Goal: Information Seeking & Learning: Learn about a topic

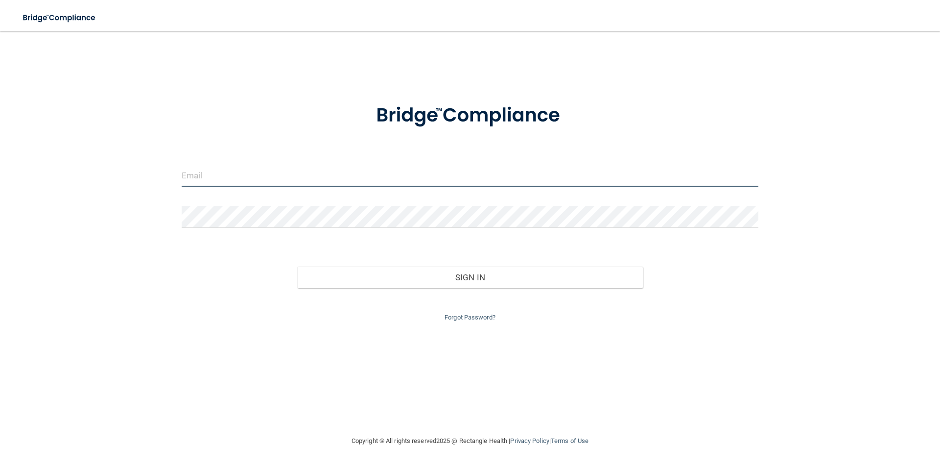
click at [391, 181] on input "email" at bounding box center [470, 175] width 577 height 22
type input "[EMAIL_ADDRESS][DOMAIN_NAME]"
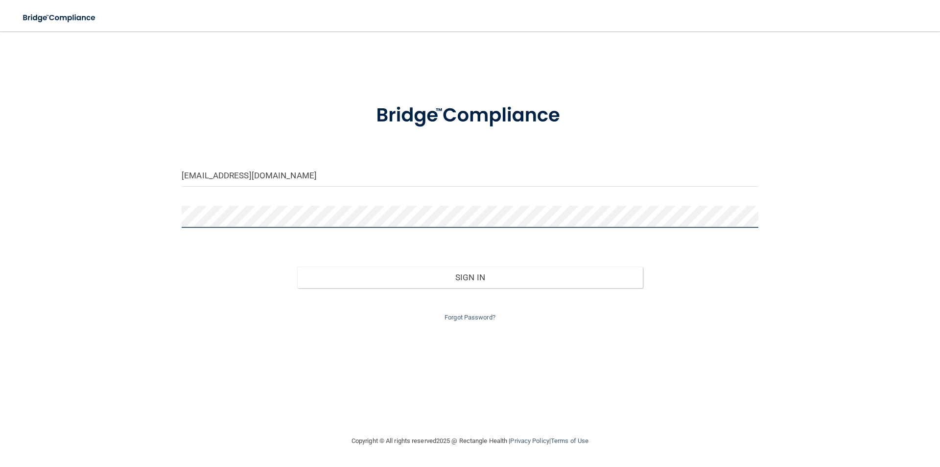
click at [297, 266] on button "Sign In" at bounding box center [470, 277] width 346 height 22
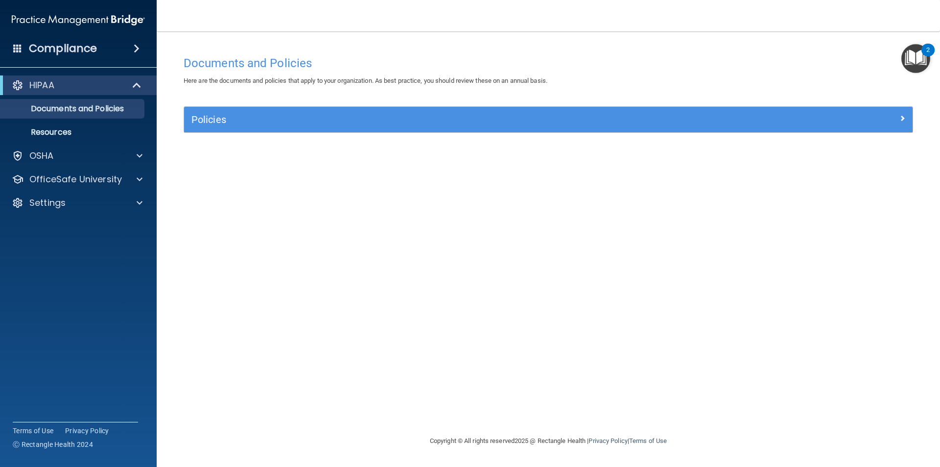
click at [909, 55] on img "Open Resource Center, 2 new notifications" at bounding box center [915, 58] width 29 height 29
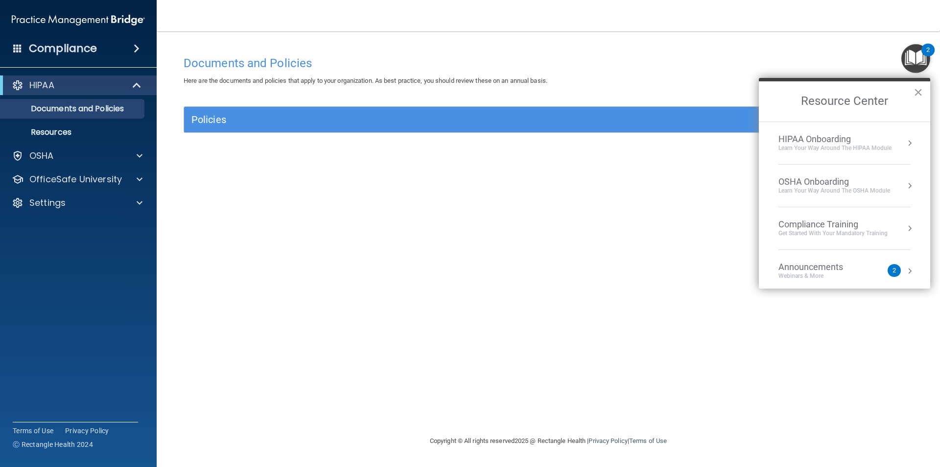
click at [905, 146] on button "Resource Center" at bounding box center [910, 143] width 10 height 10
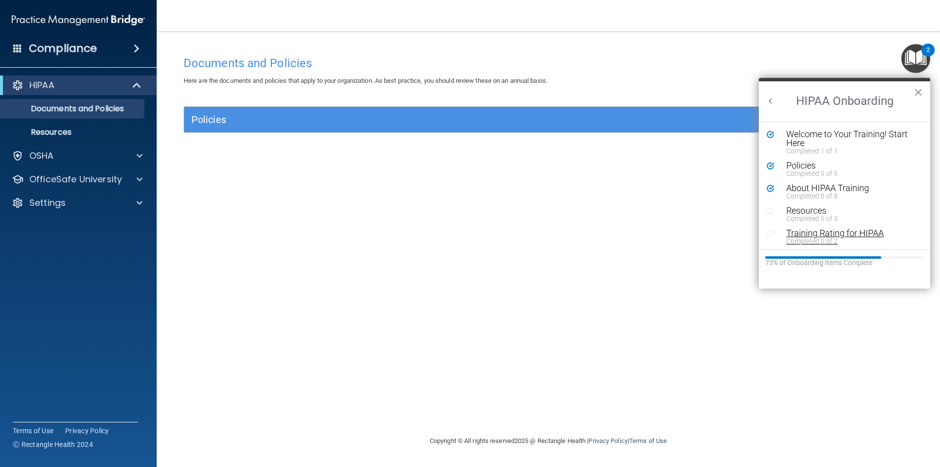
scroll to position [2, 0]
click at [136, 90] on span at bounding box center [138, 85] width 8 height 12
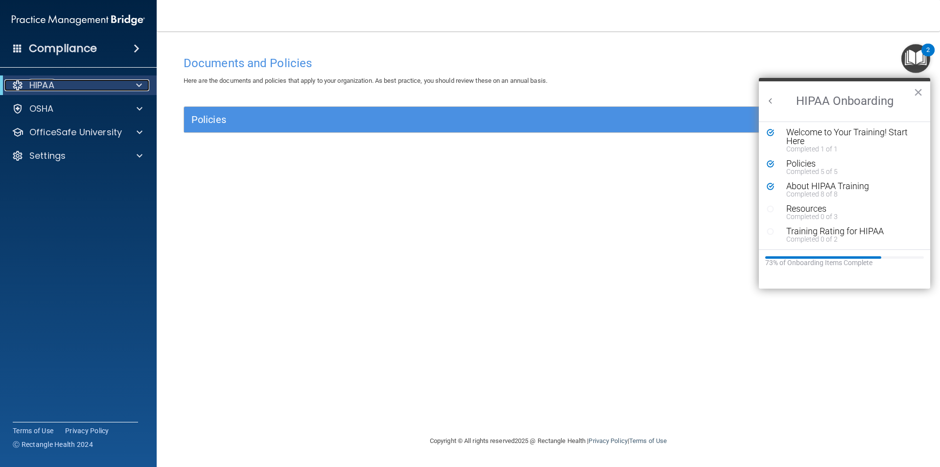
click at [136, 90] on span at bounding box center [139, 85] width 6 height 12
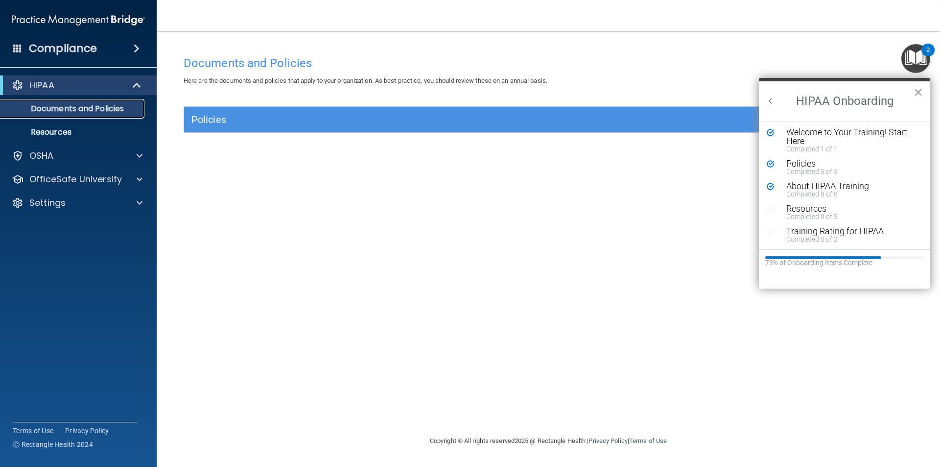
click at [123, 108] on p "Documents and Policies" at bounding box center [73, 109] width 134 height 10
click at [91, 107] on p "Documents and Policies" at bounding box center [73, 109] width 134 height 10
click at [139, 160] on span at bounding box center [140, 156] width 6 height 12
click at [58, 112] on p "Documents and Policies" at bounding box center [73, 109] width 134 height 10
click at [139, 87] on span at bounding box center [138, 85] width 8 height 12
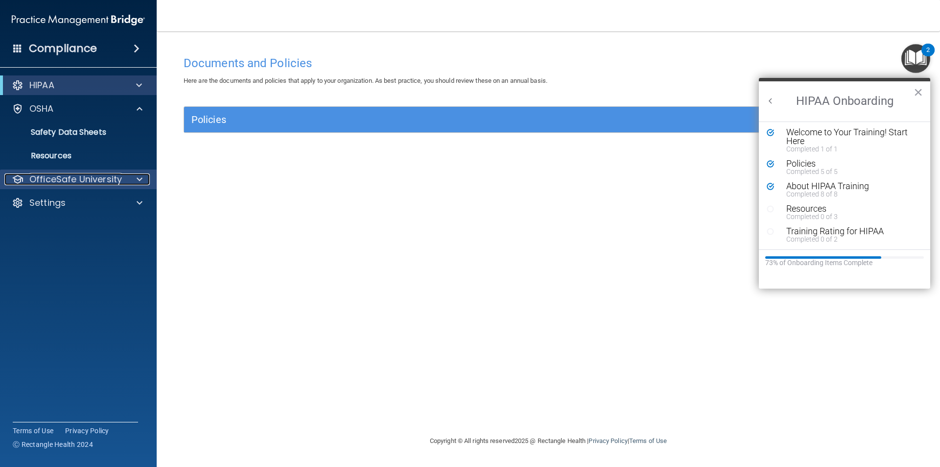
click at [138, 181] on span at bounding box center [140, 179] width 6 height 12
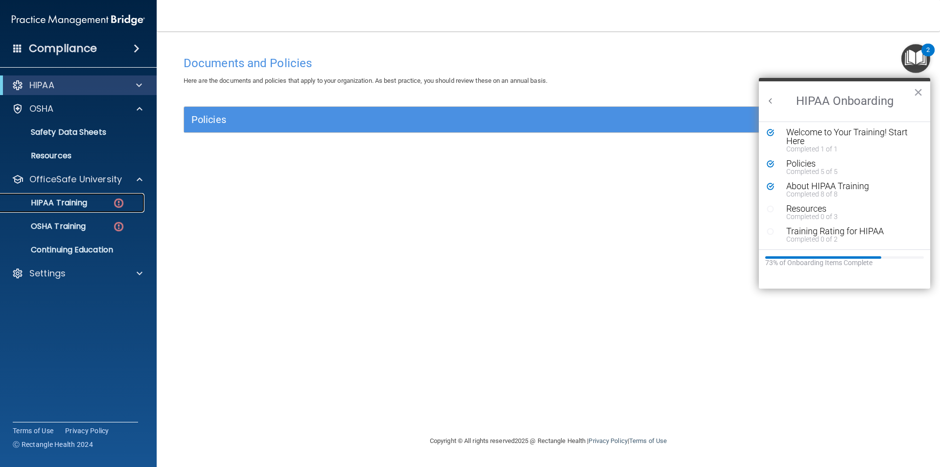
click at [74, 199] on p "HIPAA Training" at bounding box center [46, 203] width 81 height 10
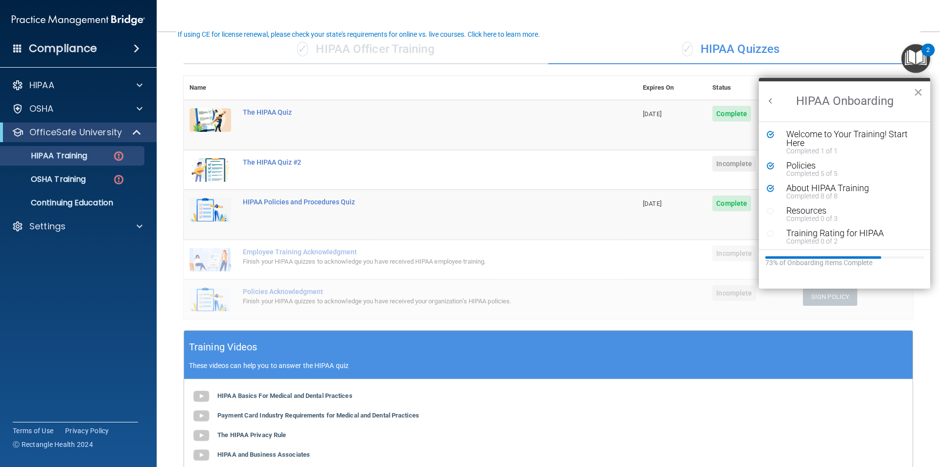
scroll to position [49, 0]
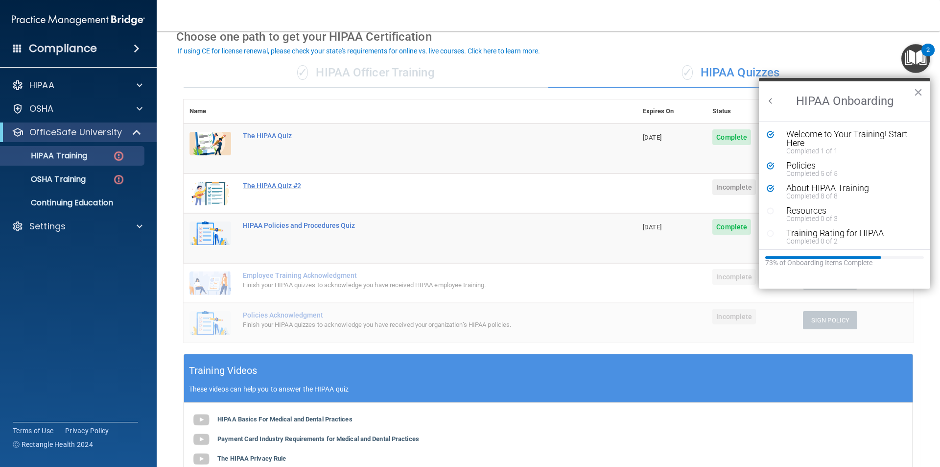
click at [265, 189] on div "The HIPAA Quiz #2" at bounding box center [415, 186] width 345 height 8
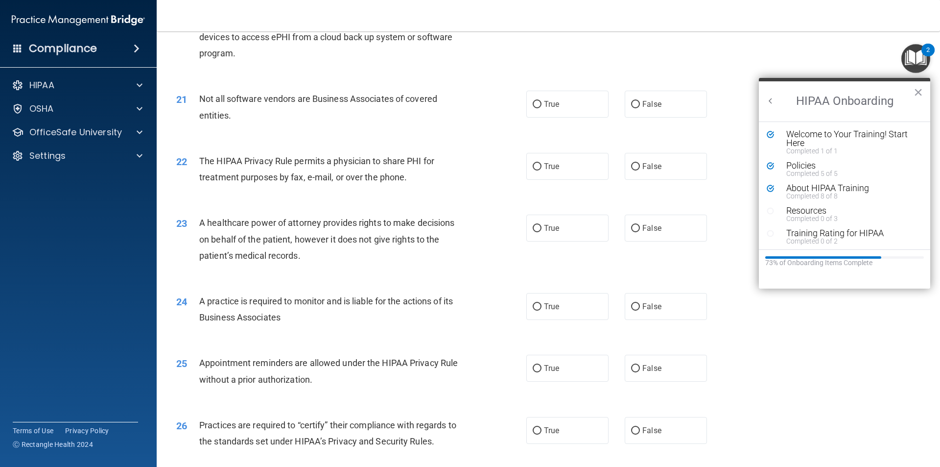
scroll to position [1615, 0]
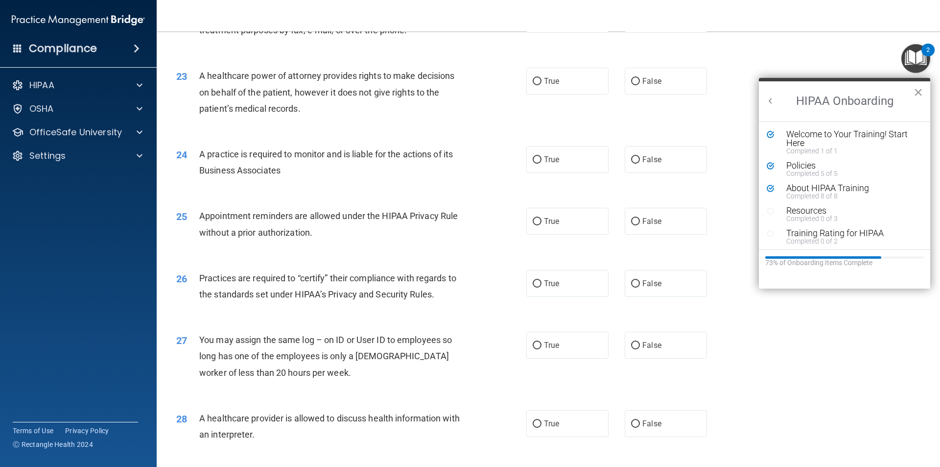
click at [918, 90] on button "×" at bounding box center [917, 92] width 9 height 16
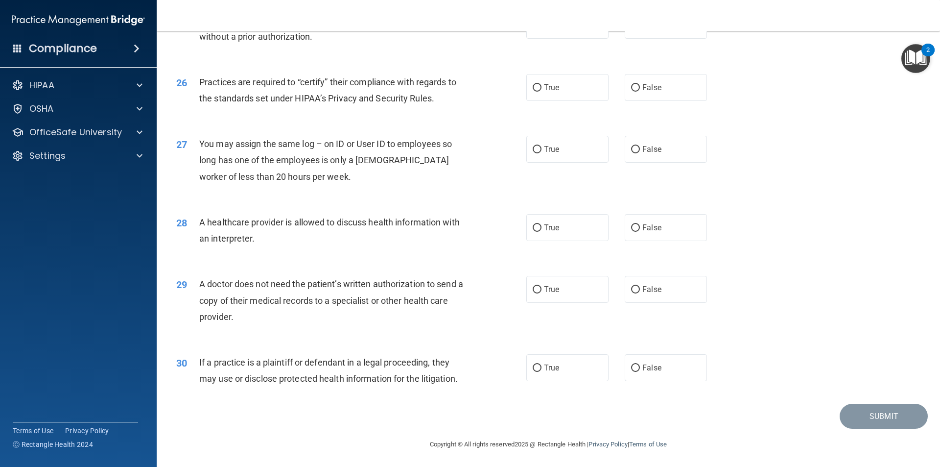
scroll to position [1812, 0]
click at [632, 149] on input "False" at bounding box center [635, 148] width 9 height 7
radio input "true"
click at [533, 227] on input "True" at bounding box center [537, 226] width 9 height 7
radio input "true"
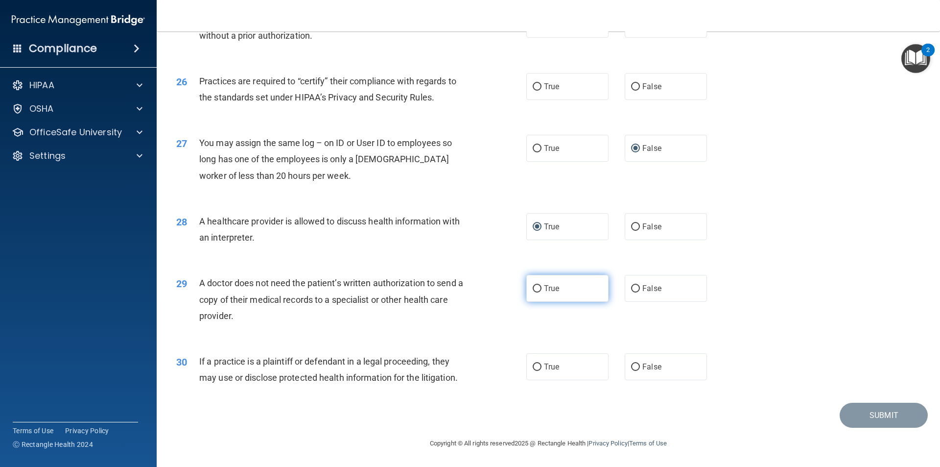
click at [533, 289] on input "True" at bounding box center [537, 288] width 9 height 7
radio input "true"
click at [631, 367] on input "False" at bounding box center [635, 366] width 9 height 7
radio input "true"
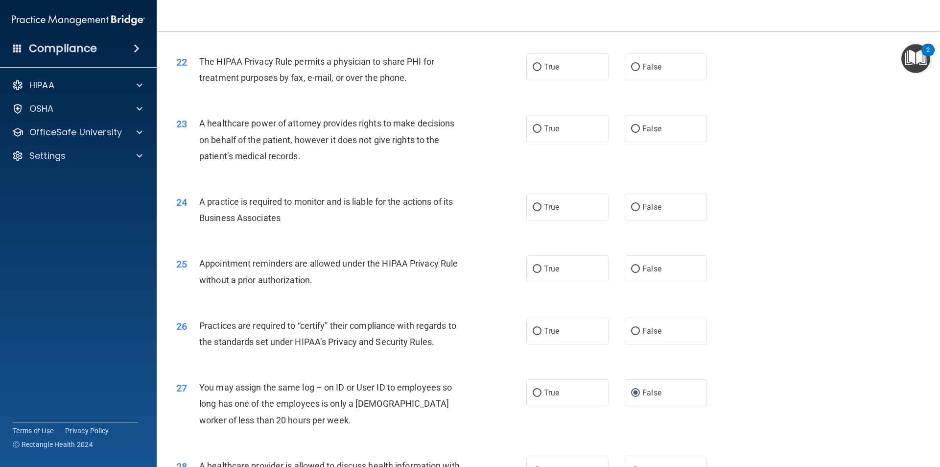
scroll to position [1568, 0]
click at [533, 331] on input "True" at bounding box center [537, 331] width 9 height 7
radio input "true"
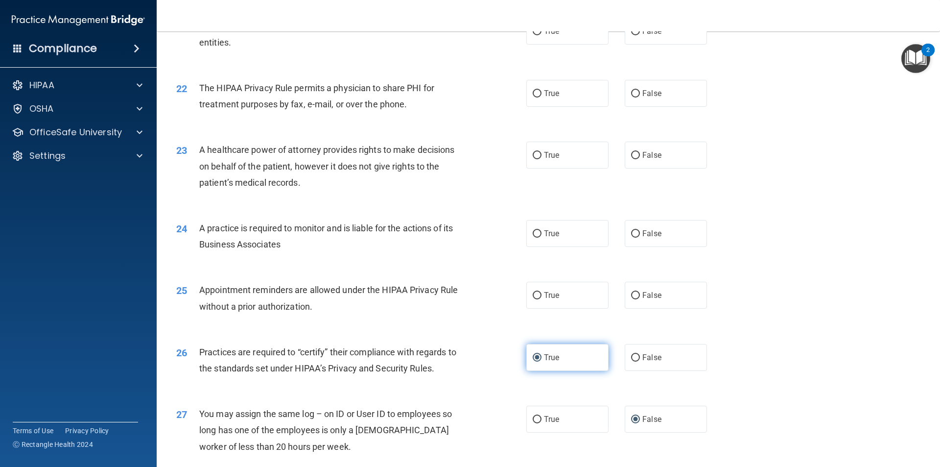
scroll to position [1519, 0]
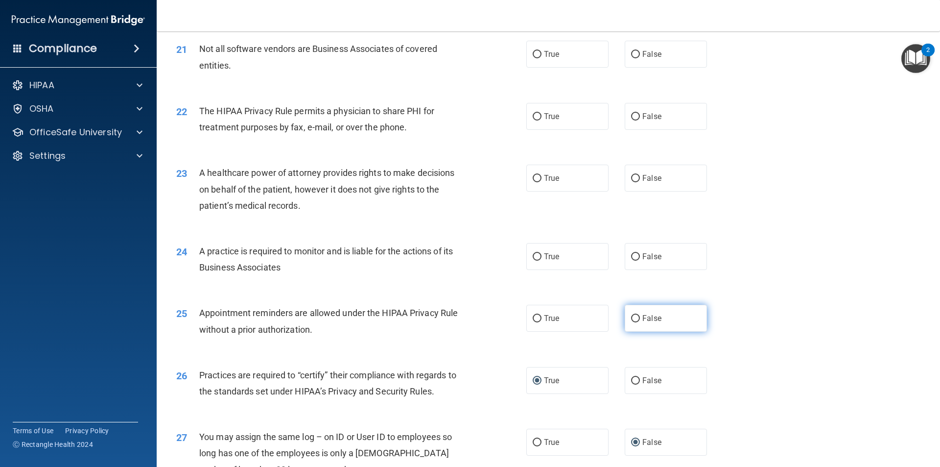
click at [633, 318] on input "False" at bounding box center [635, 318] width 9 height 7
radio input "true"
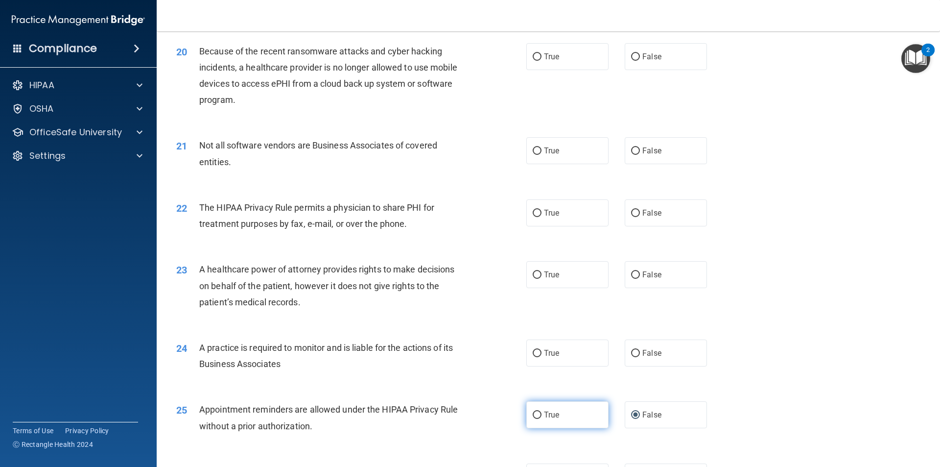
scroll to position [1421, 0]
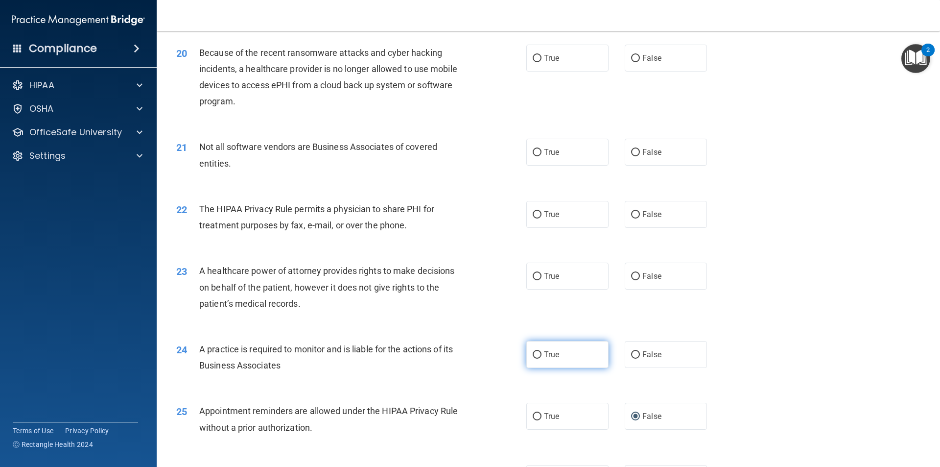
click at [533, 353] on input "True" at bounding box center [537, 354] width 9 height 7
radio input "true"
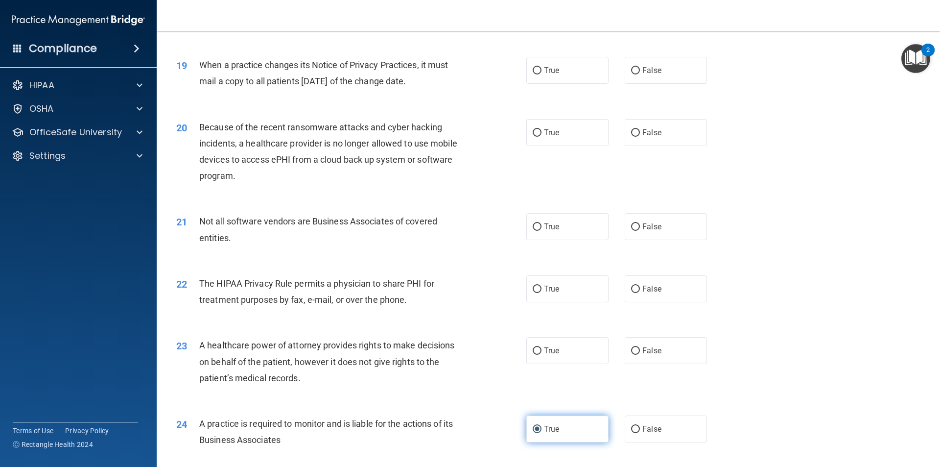
scroll to position [1323, 0]
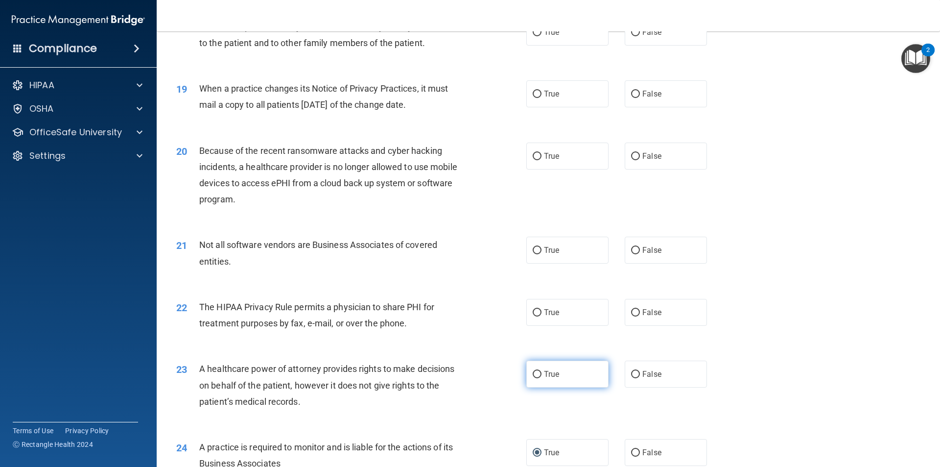
click at [534, 376] on input "True" at bounding box center [537, 374] width 9 height 7
radio input "true"
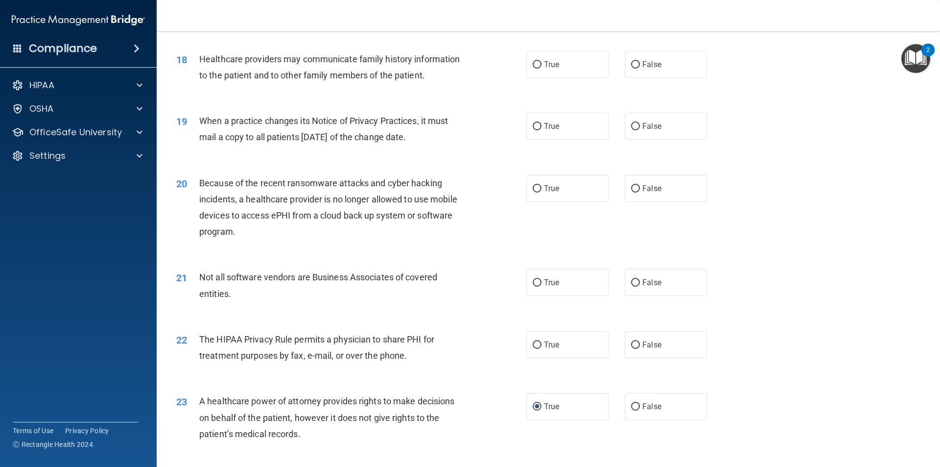
scroll to position [1274, 0]
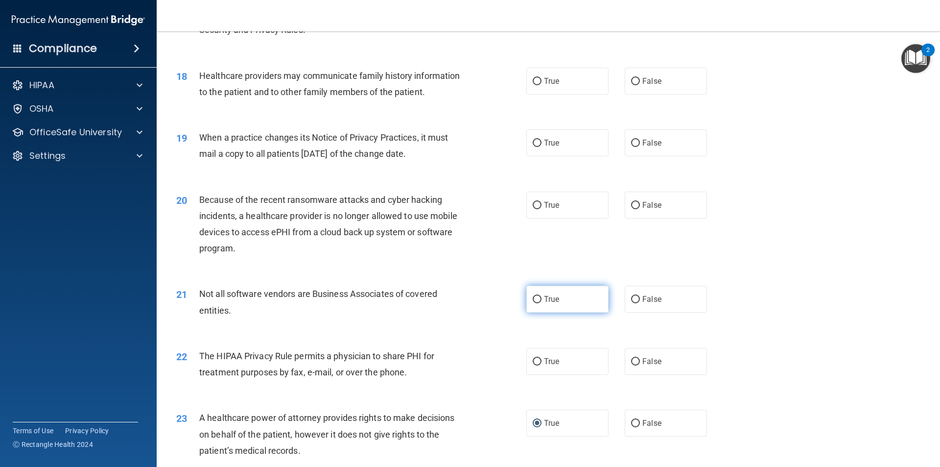
click at [537, 296] on input "True" at bounding box center [537, 299] width 9 height 7
radio input "true"
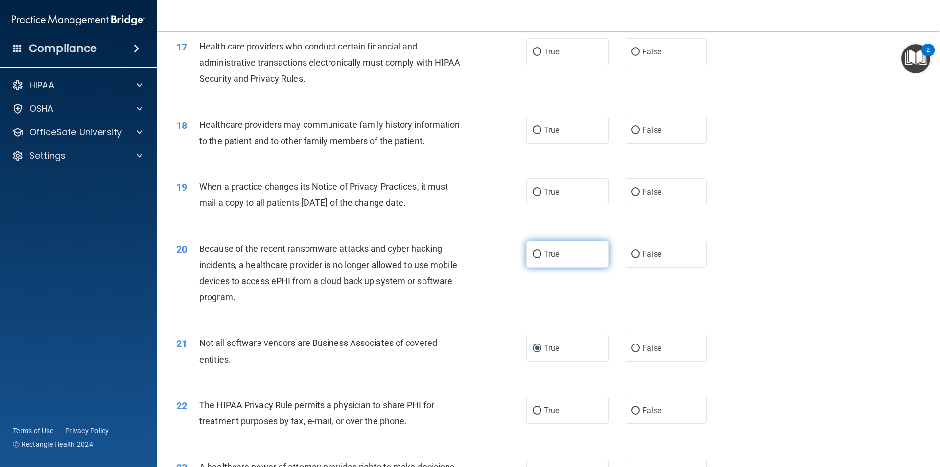
click at [533, 251] on input "True" at bounding box center [537, 254] width 9 height 7
radio input "true"
click at [533, 194] on input "True" at bounding box center [537, 191] width 9 height 7
radio input "true"
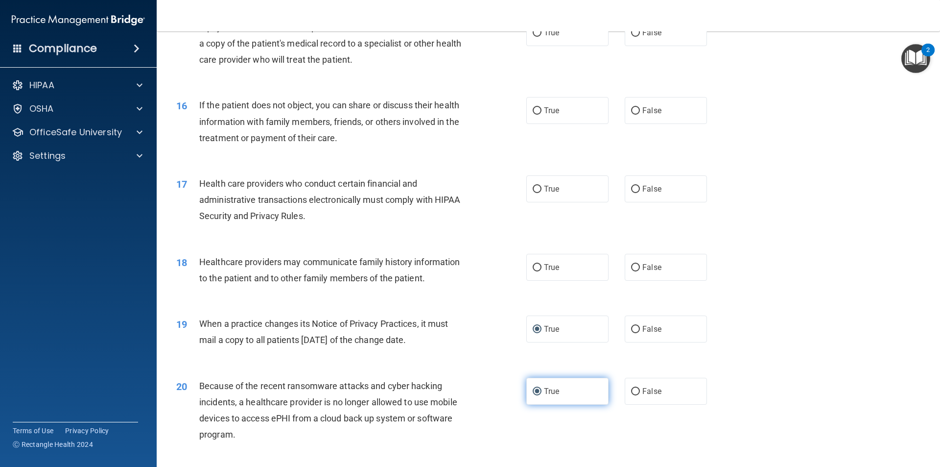
scroll to position [1078, 0]
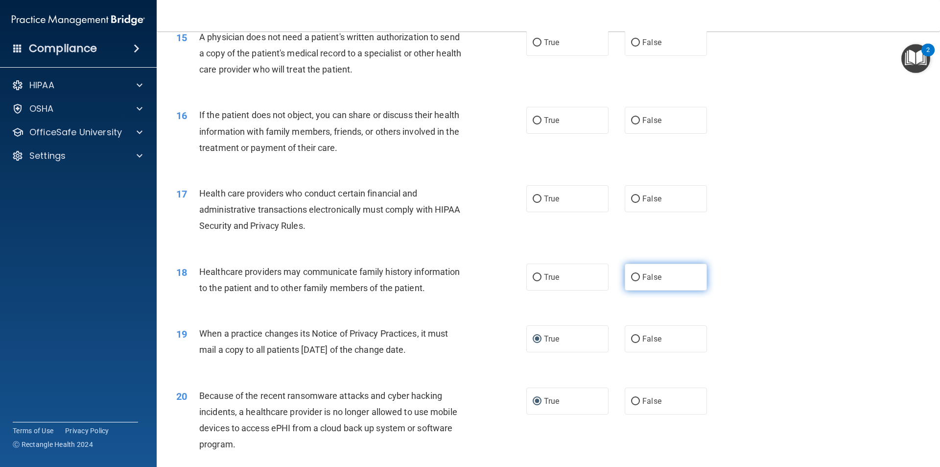
click at [631, 278] on input "False" at bounding box center [635, 277] width 9 height 7
radio input "true"
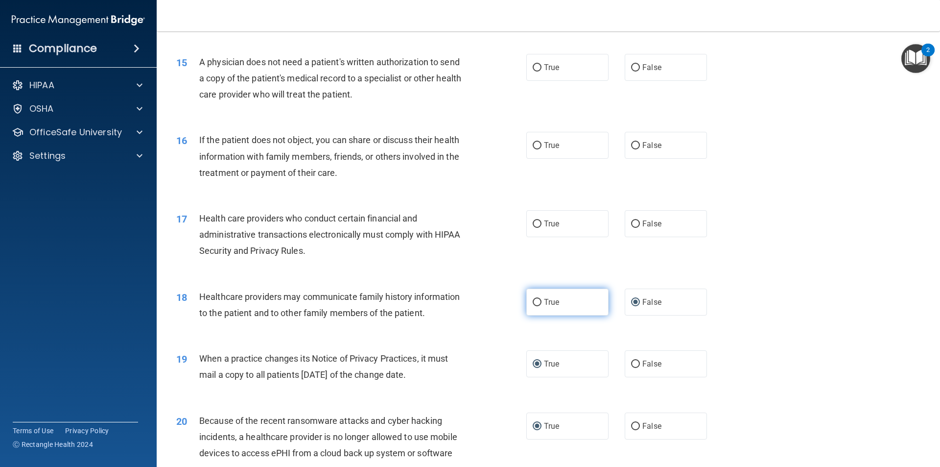
scroll to position [1029, 0]
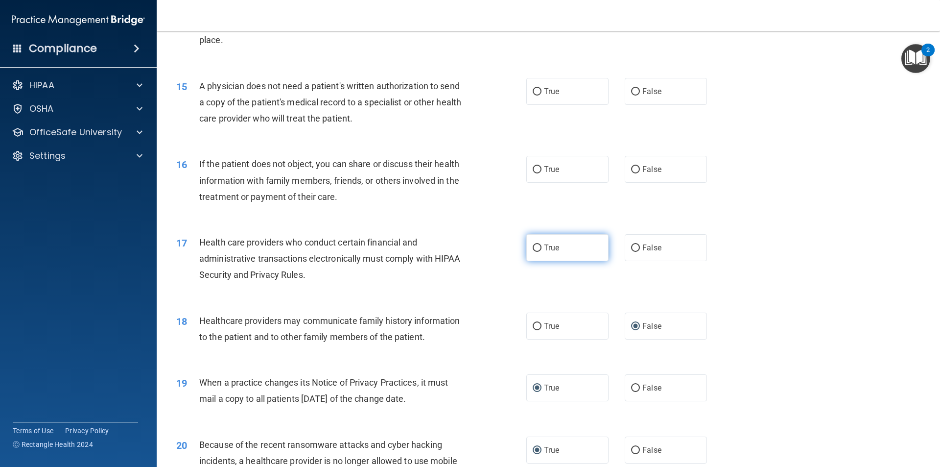
click at [538, 247] on label "True" at bounding box center [567, 247] width 82 height 27
click at [538, 247] on input "True" at bounding box center [537, 247] width 9 height 7
radio input "true"
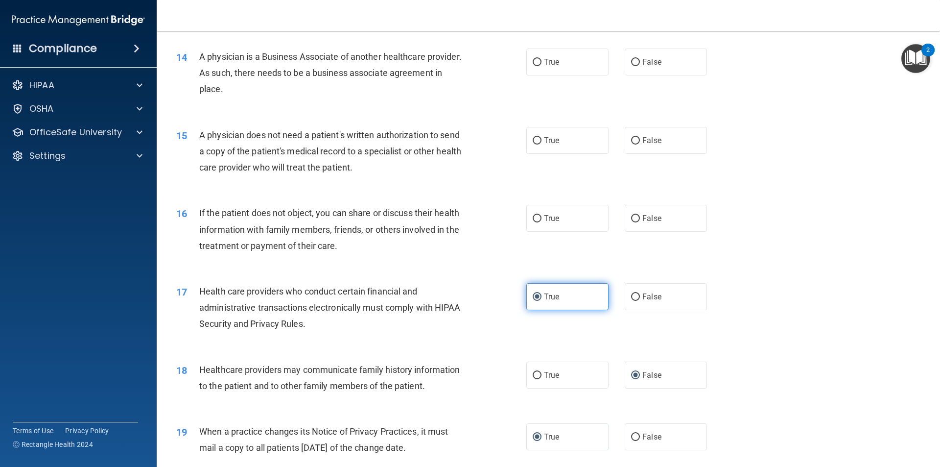
scroll to position [931, 0]
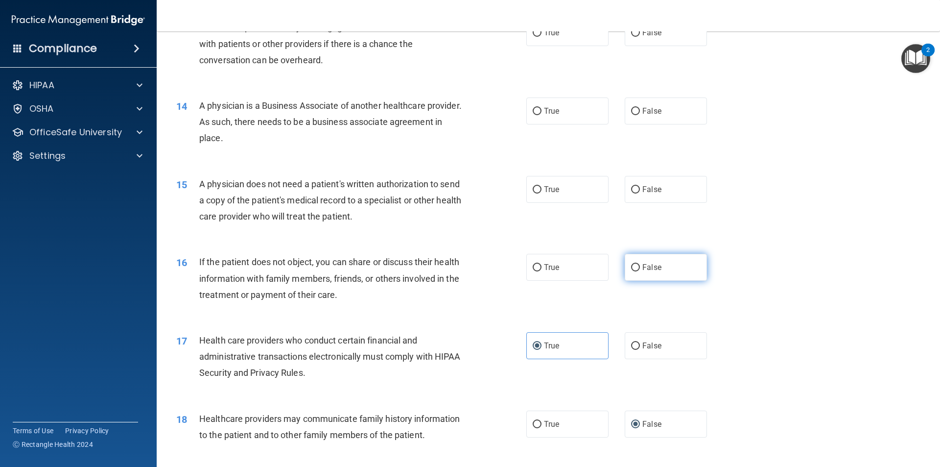
click at [632, 268] on input "False" at bounding box center [635, 267] width 9 height 7
radio input "true"
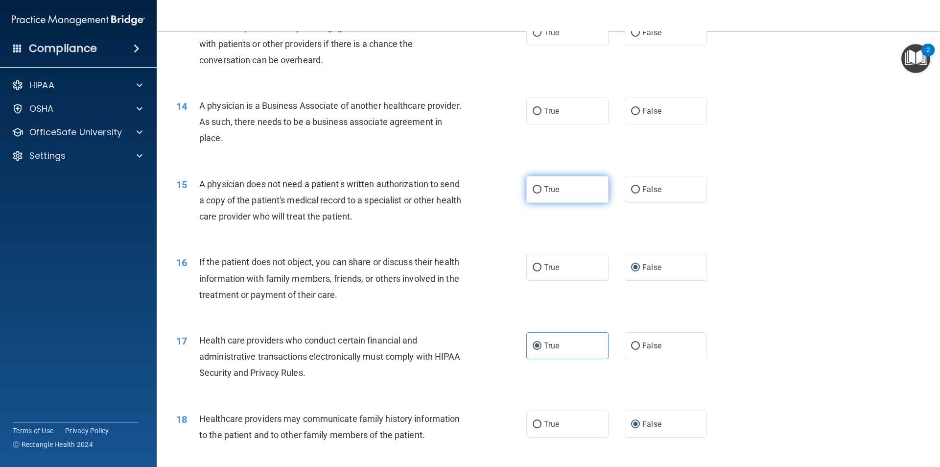
click at [533, 187] on input "True" at bounding box center [537, 189] width 9 height 7
radio input "true"
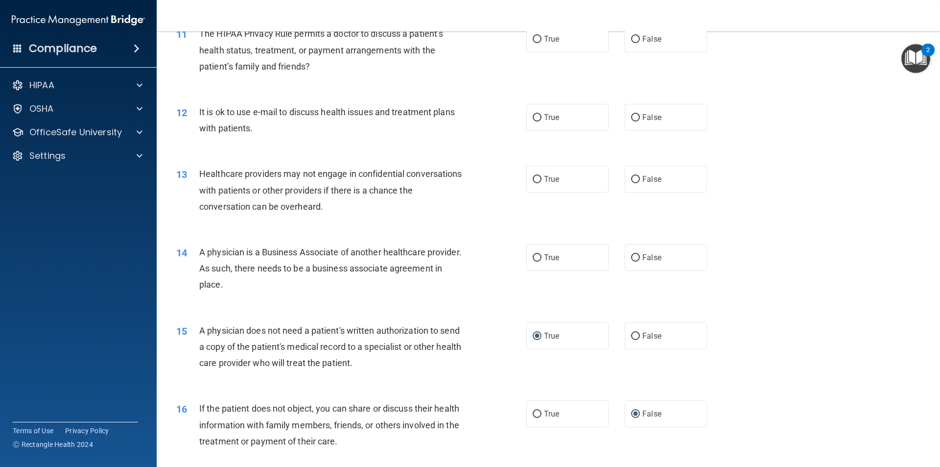
scroll to position [784, 0]
click at [533, 257] on input "True" at bounding box center [537, 258] width 9 height 7
radio input "true"
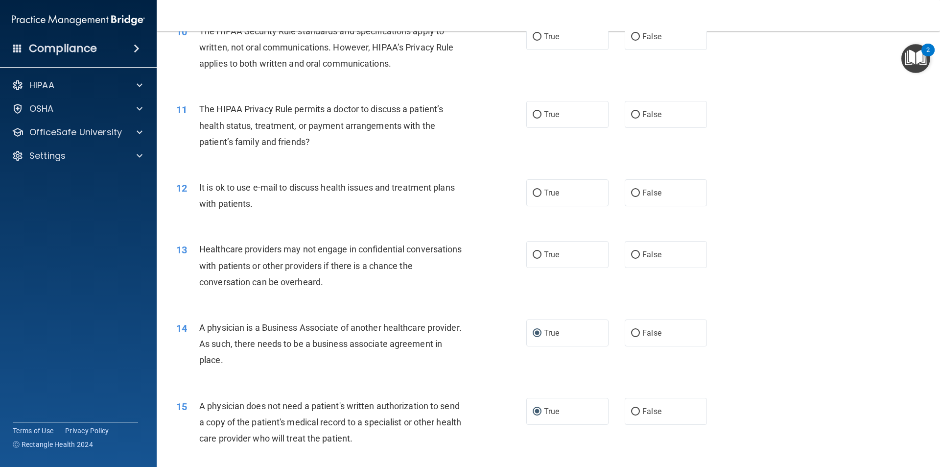
scroll to position [686, 0]
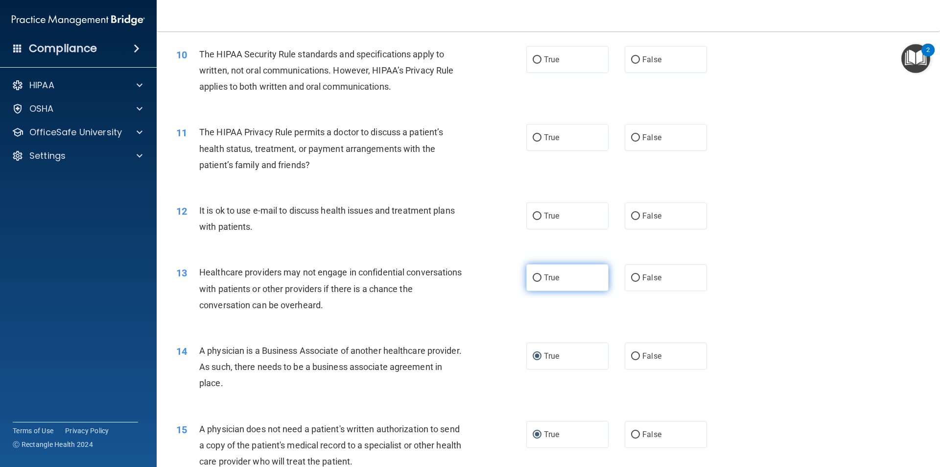
click at [533, 277] on input "True" at bounding box center [537, 277] width 9 height 7
radio input "true"
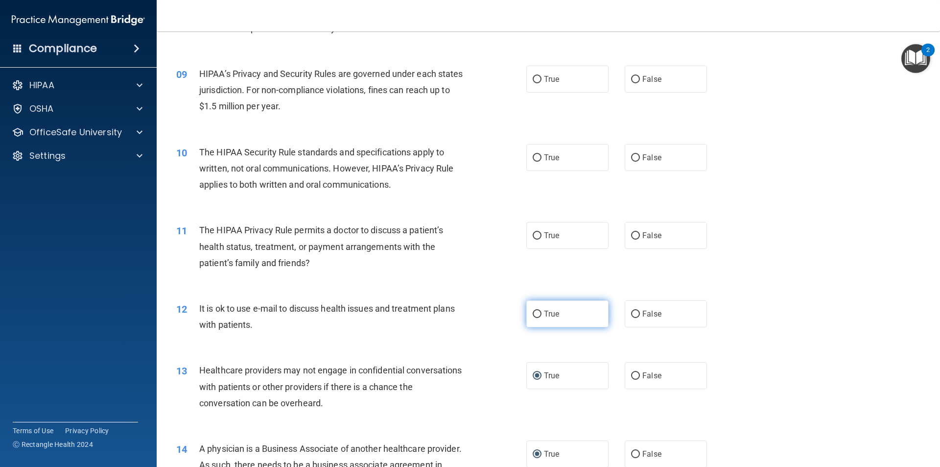
scroll to position [539, 0]
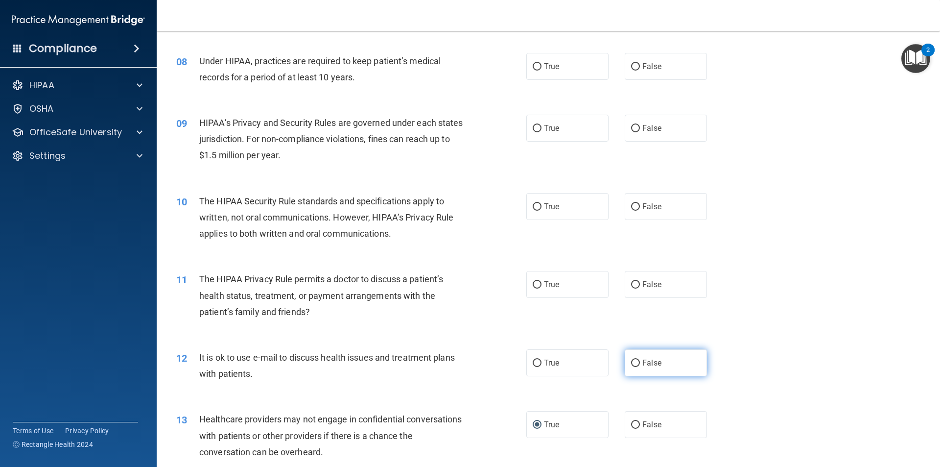
click at [631, 365] on input "False" at bounding box center [635, 362] width 9 height 7
radio input "true"
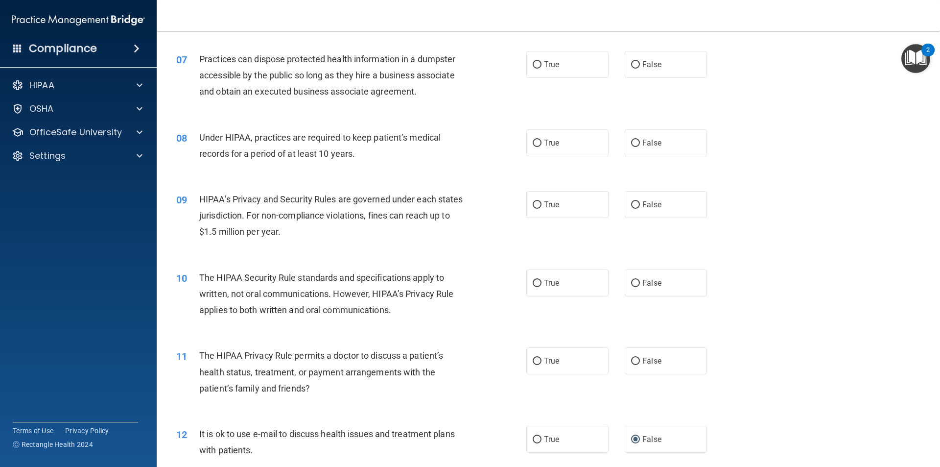
scroll to position [442, 0]
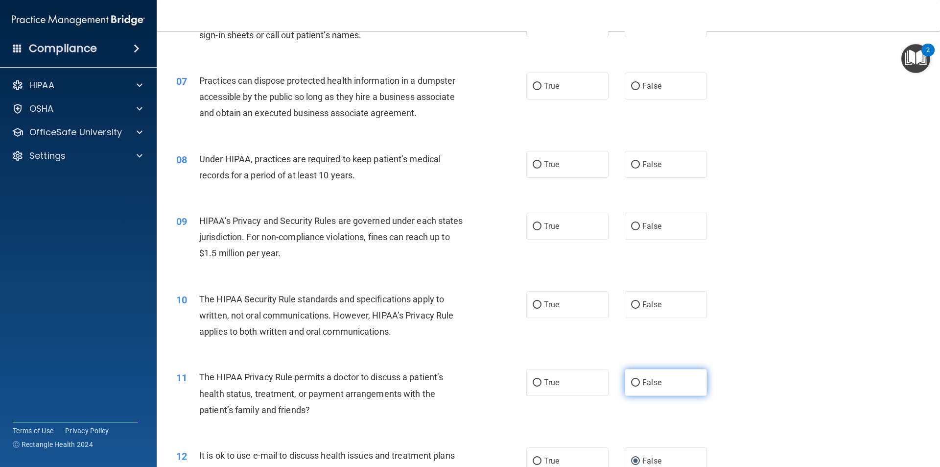
click at [631, 382] on input "False" at bounding box center [635, 382] width 9 height 7
radio input "true"
click at [533, 304] on input "True" at bounding box center [537, 304] width 9 height 7
radio input "true"
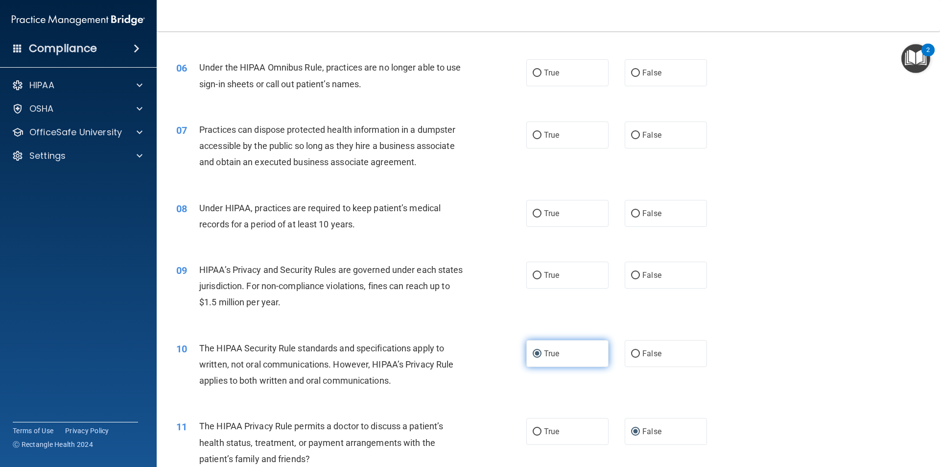
scroll to position [344, 0]
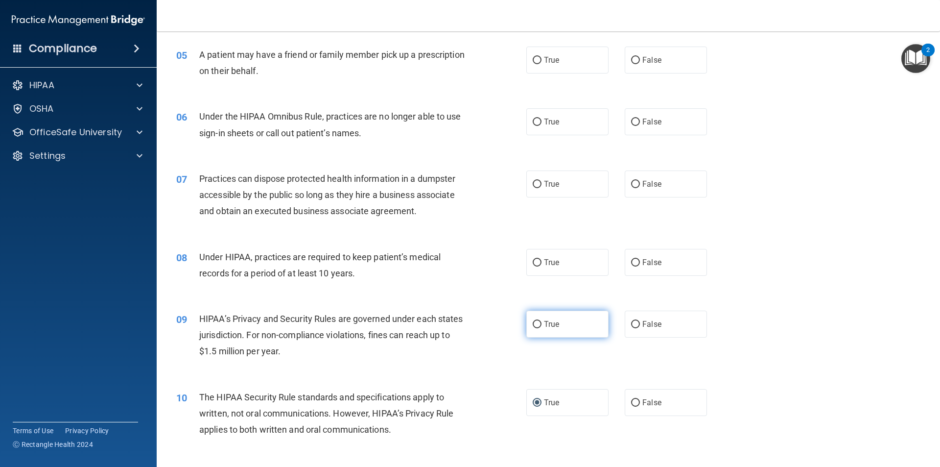
click at [533, 323] on input "True" at bounding box center [537, 324] width 9 height 7
radio input "true"
click at [537, 261] on input "True" at bounding box center [537, 262] width 9 height 7
radio input "true"
click at [631, 186] on input "False" at bounding box center [635, 184] width 9 height 7
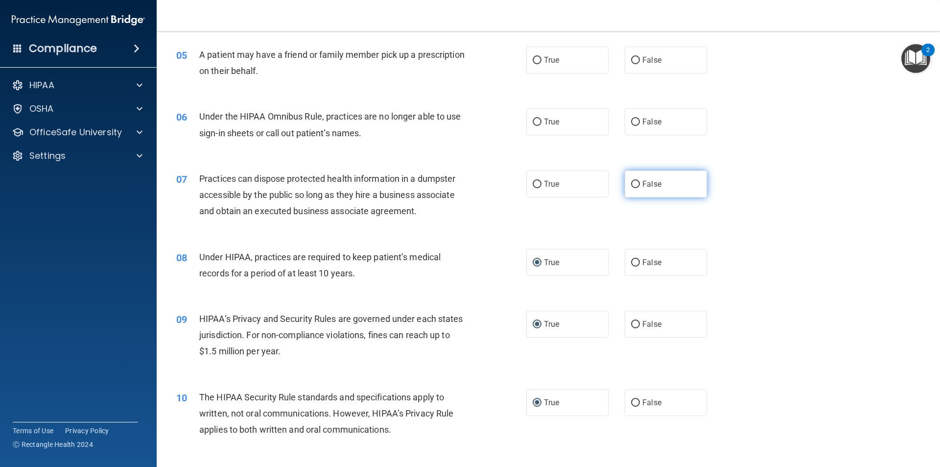
radio input "true"
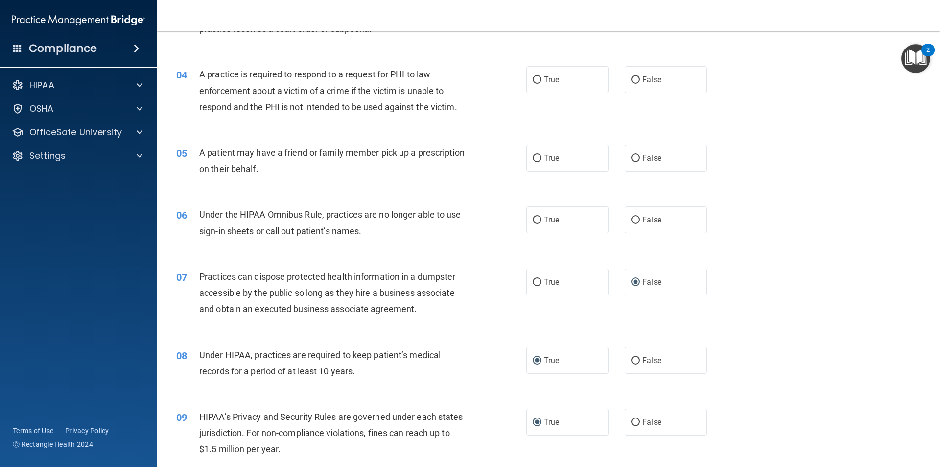
scroll to position [197, 0]
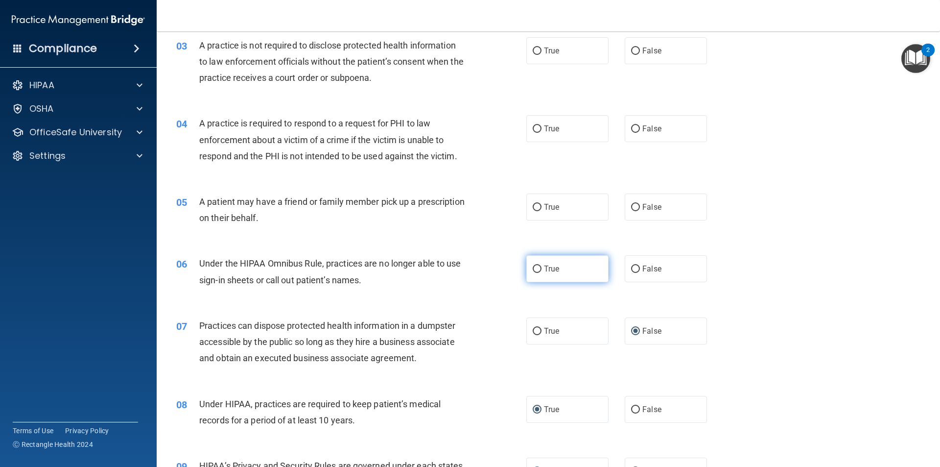
click at [533, 265] on input "True" at bounding box center [537, 268] width 9 height 7
radio input "true"
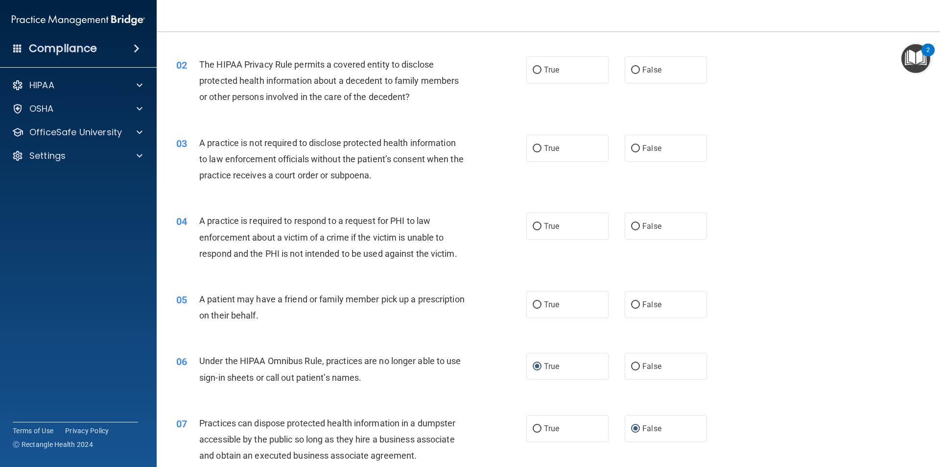
scroll to position [99, 0]
click at [631, 304] on input "False" at bounding box center [635, 305] width 9 height 7
radio input "true"
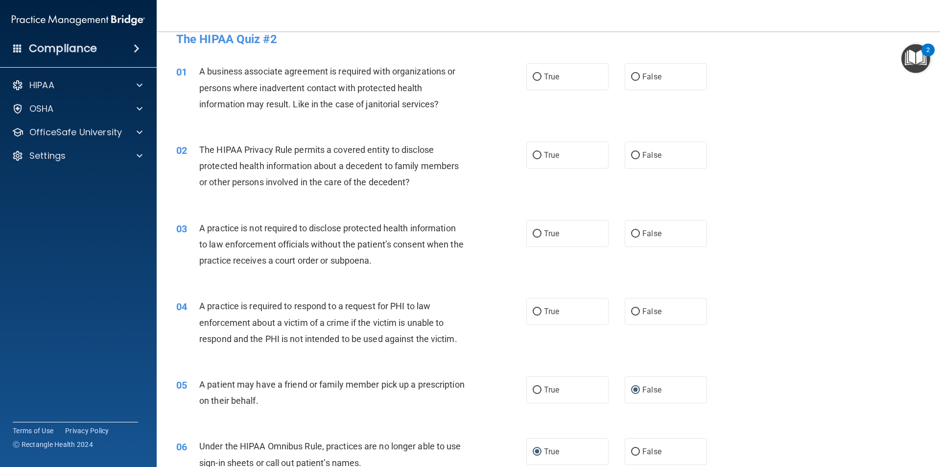
scroll to position [1, 0]
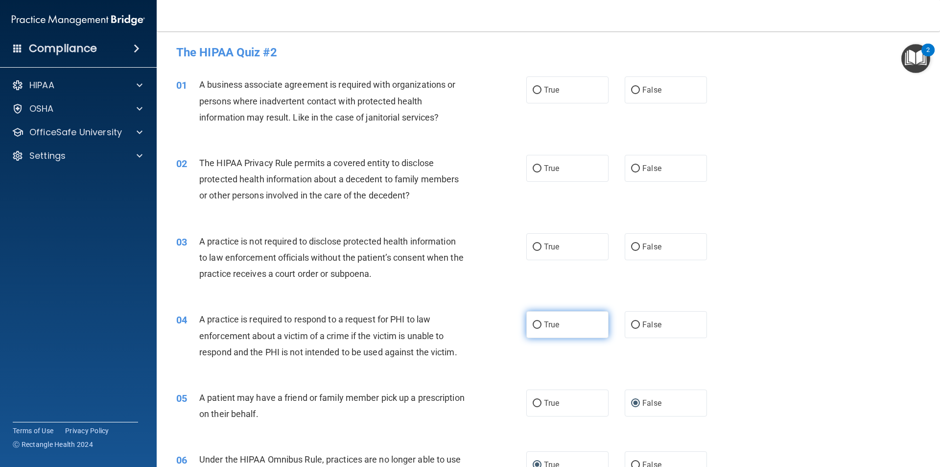
click at [538, 327] on label "True" at bounding box center [567, 324] width 82 height 27
click at [538, 327] on input "True" at bounding box center [537, 324] width 9 height 7
radio input "true"
click at [530, 243] on label "True" at bounding box center [567, 247] width 82 height 27
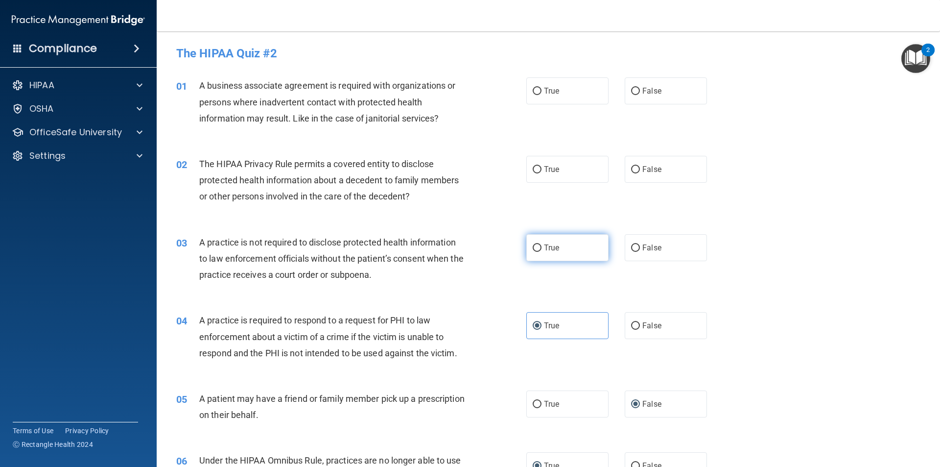
click at [533, 244] on input "True" at bounding box center [537, 247] width 9 height 7
radio input "true"
click at [533, 167] on input "True" at bounding box center [537, 169] width 9 height 7
radio input "true"
click at [631, 93] on input "False" at bounding box center [635, 91] width 9 height 7
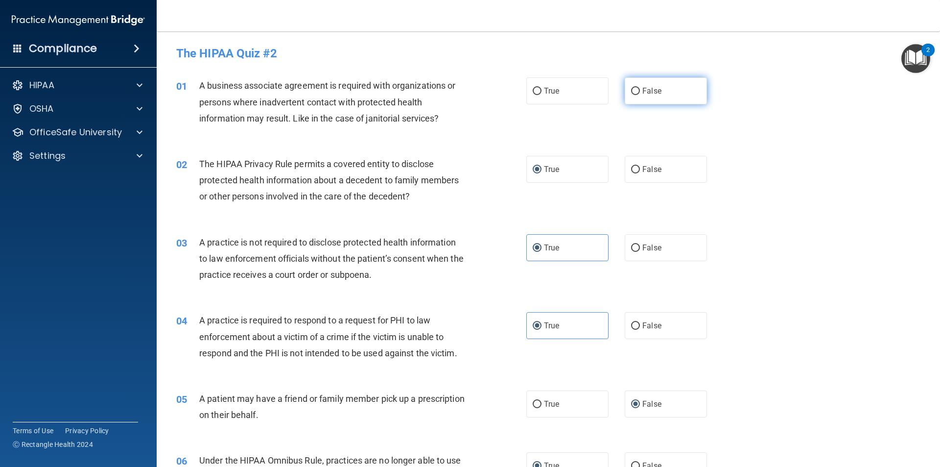
radio input "true"
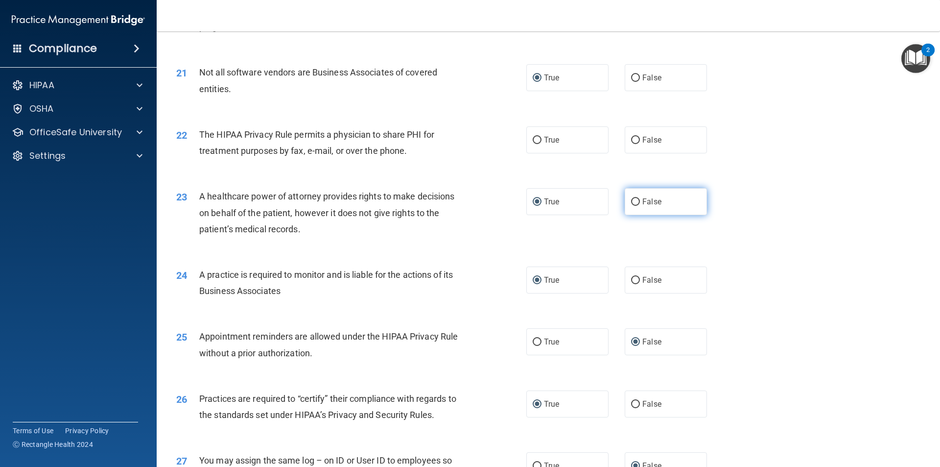
scroll to position [1518, 0]
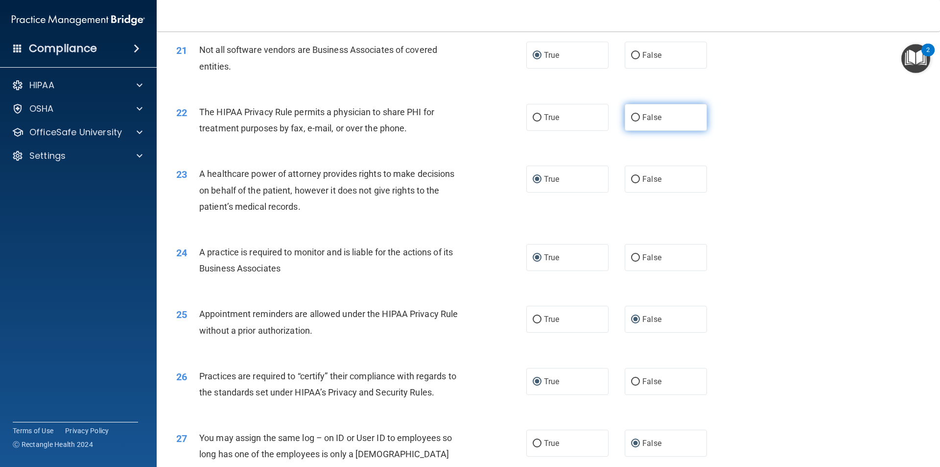
click at [631, 116] on input "False" at bounding box center [635, 117] width 9 height 7
radio input "true"
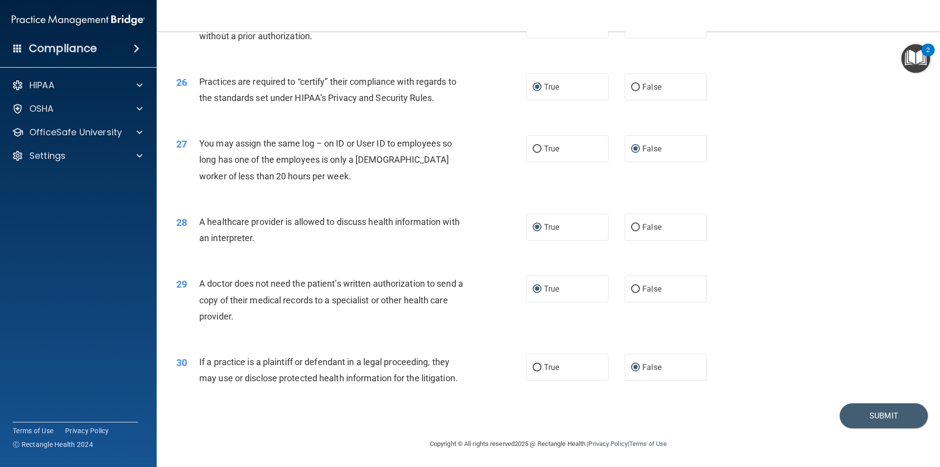
scroll to position [1812, 0]
click at [860, 414] on button "Submit" at bounding box center [884, 414] width 88 height 25
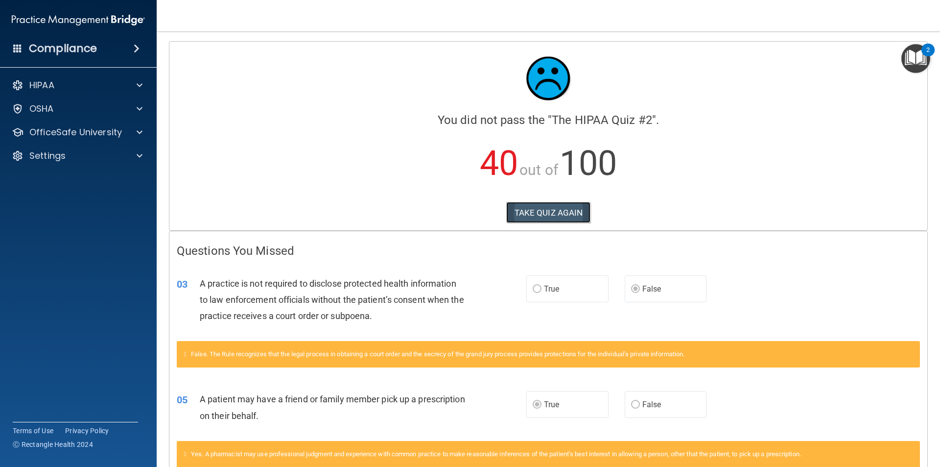
click at [528, 210] on button "TAKE QUIZ AGAIN" at bounding box center [548, 213] width 85 height 22
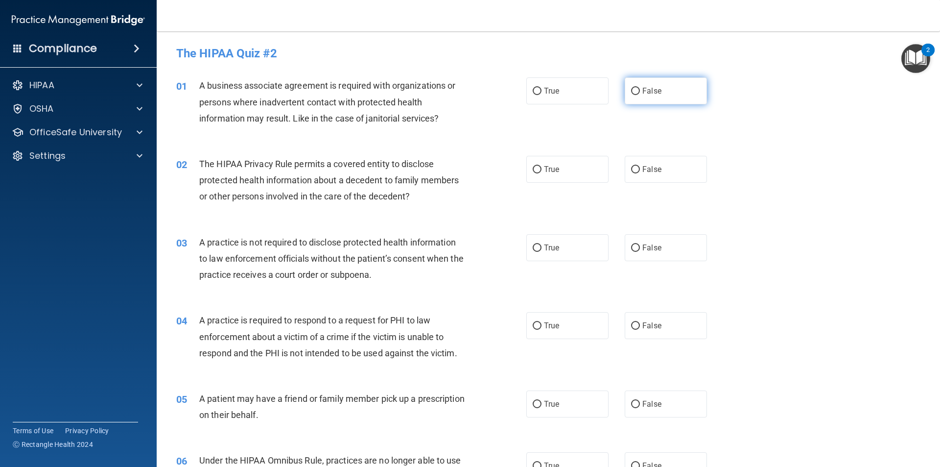
click at [633, 91] on input "False" at bounding box center [635, 91] width 9 height 7
radio input "true"
click at [632, 92] on input "False" at bounding box center [635, 91] width 9 height 7
click at [687, 126] on div "01 A business associate agreement is required with organizations or persons whe…" at bounding box center [548, 104] width 759 height 78
click at [493, 138] on div "01 A business associate agreement is required with organizations or persons whe…" at bounding box center [548, 104] width 759 height 78
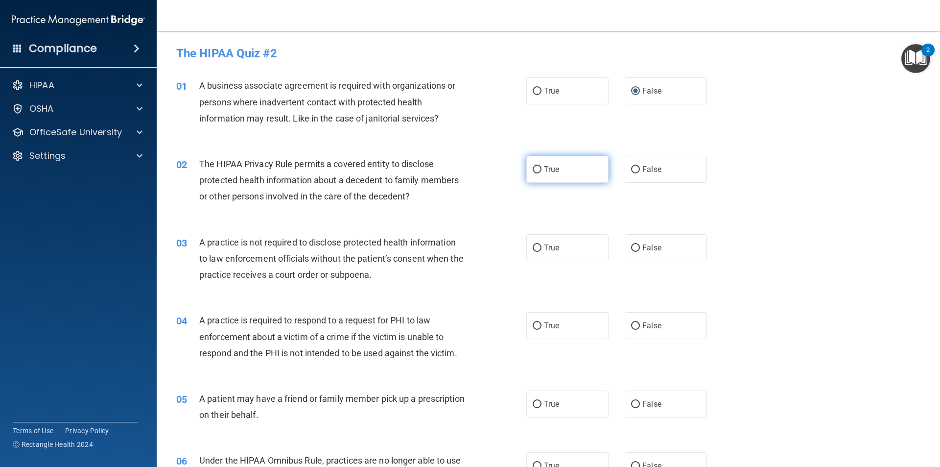
click at [534, 168] on input "True" at bounding box center [537, 169] width 9 height 7
radio input "true"
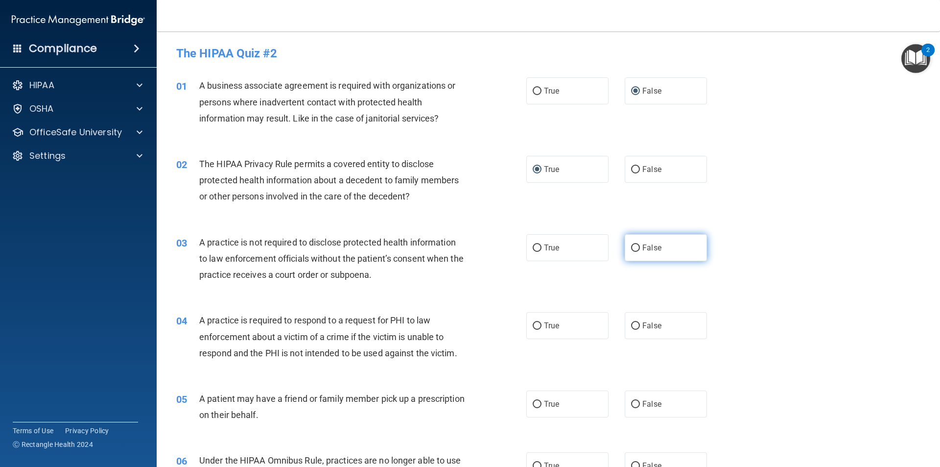
click at [631, 250] on input "False" at bounding box center [635, 247] width 9 height 7
radio input "true"
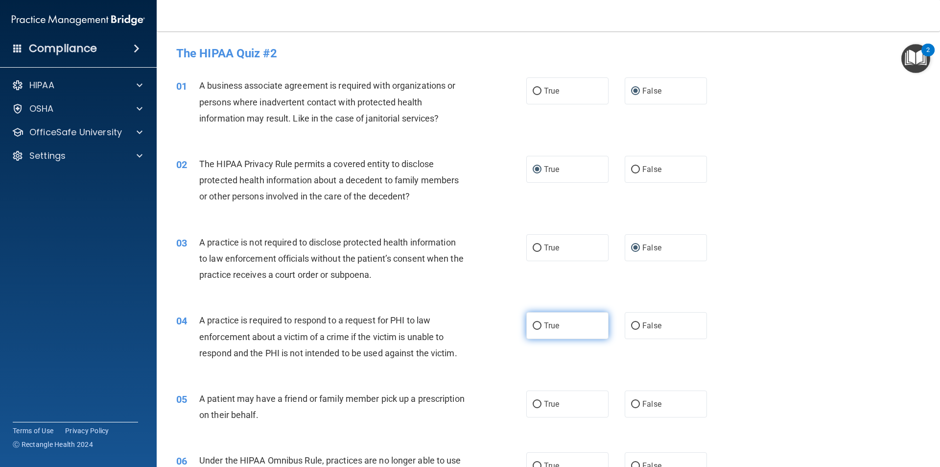
click at [533, 328] on input "True" at bounding box center [537, 325] width 9 height 7
radio input "true"
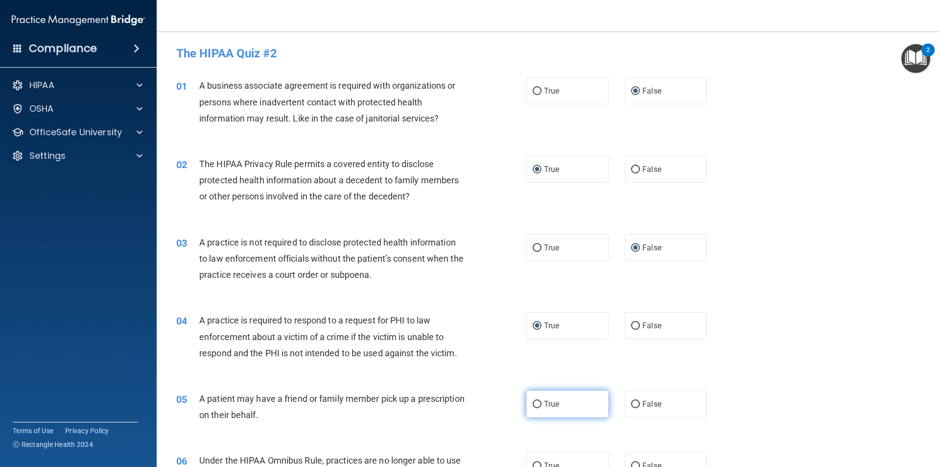
click at [537, 400] on label "True" at bounding box center [567, 403] width 82 height 27
click at [537, 400] on input "True" at bounding box center [537, 403] width 9 height 7
radio input "true"
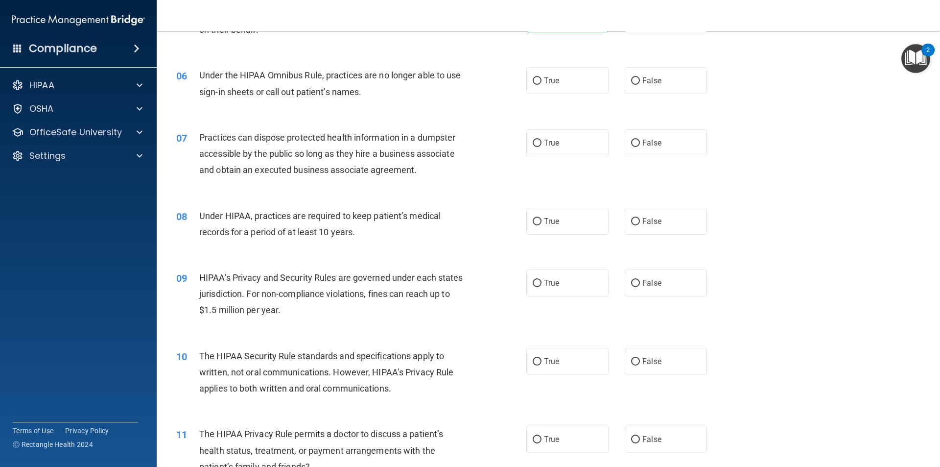
scroll to position [392, 0]
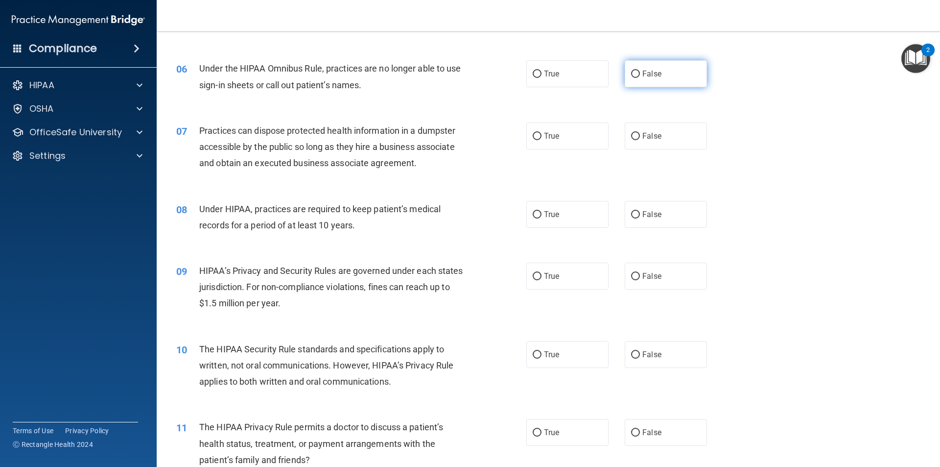
click at [634, 73] on input "False" at bounding box center [635, 73] width 9 height 7
radio input "true"
click at [631, 138] on input "False" at bounding box center [635, 136] width 9 height 7
radio input "true"
click at [631, 214] on input "False" at bounding box center [635, 214] width 9 height 7
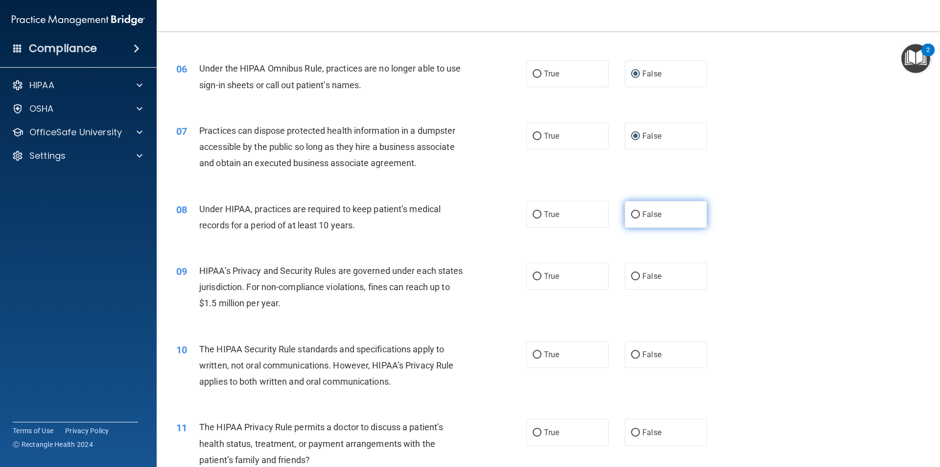
radio input "true"
click at [631, 279] on input "False" at bounding box center [635, 276] width 9 height 7
radio input "true"
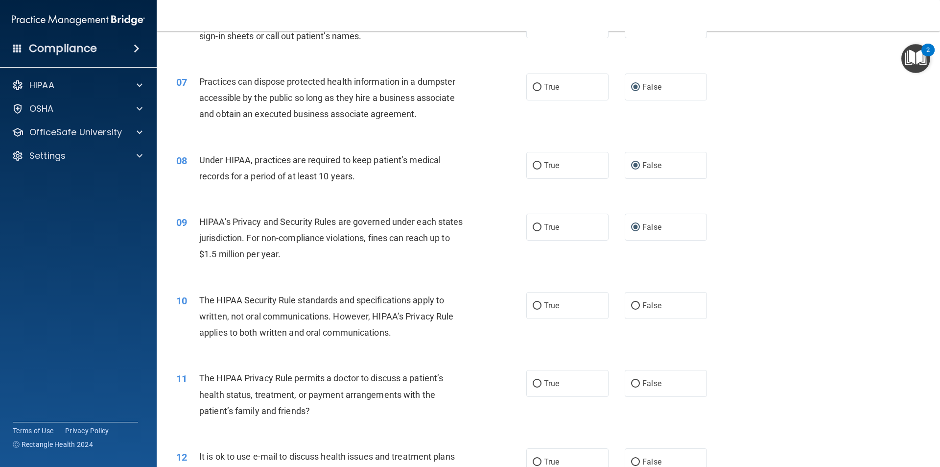
scroll to position [490, 0]
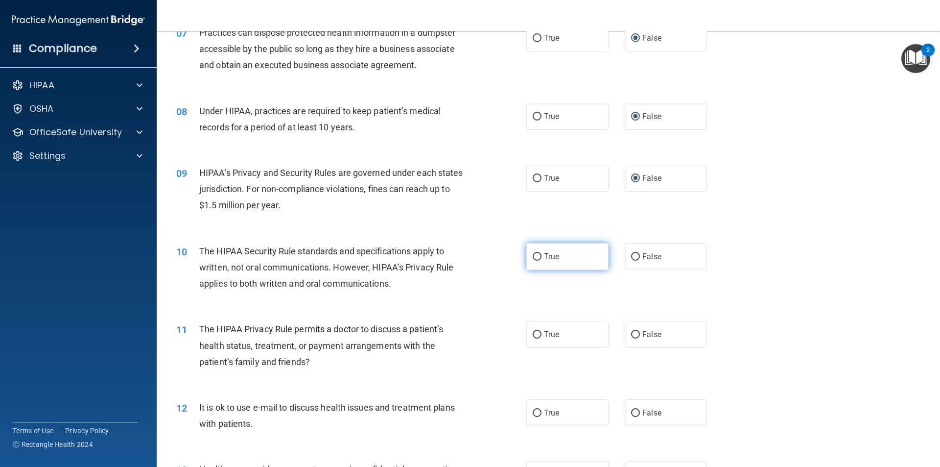
click at [534, 259] on input "True" at bounding box center [537, 256] width 9 height 7
radio input "true"
click at [534, 335] on input "True" at bounding box center [537, 334] width 9 height 7
radio input "true"
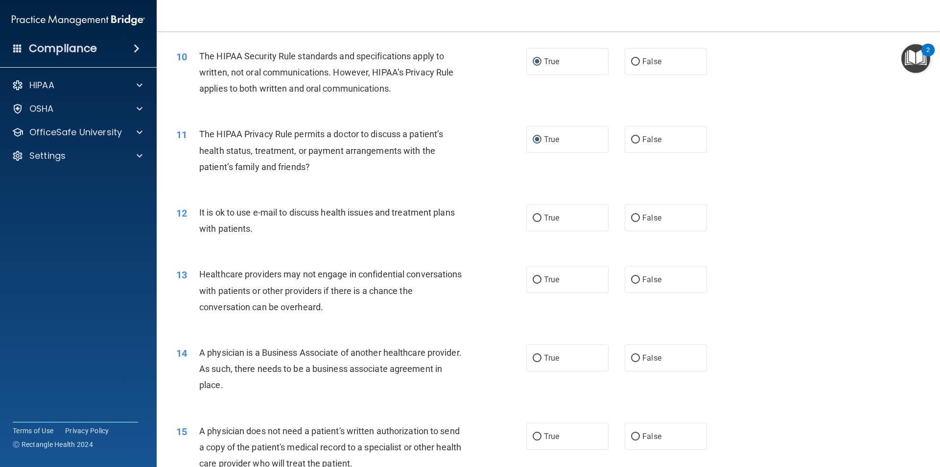
scroll to position [685, 0]
click at [629, 224] on label "False" at bounding box center [666, 216] width 82 height 27
click at [631, 221] on input "False" at bounding box center [635, 216] width 9 height 7
radio input "true"
click at [533, 217] on input "True" at bounding box center [537, 216] width 9 height 7
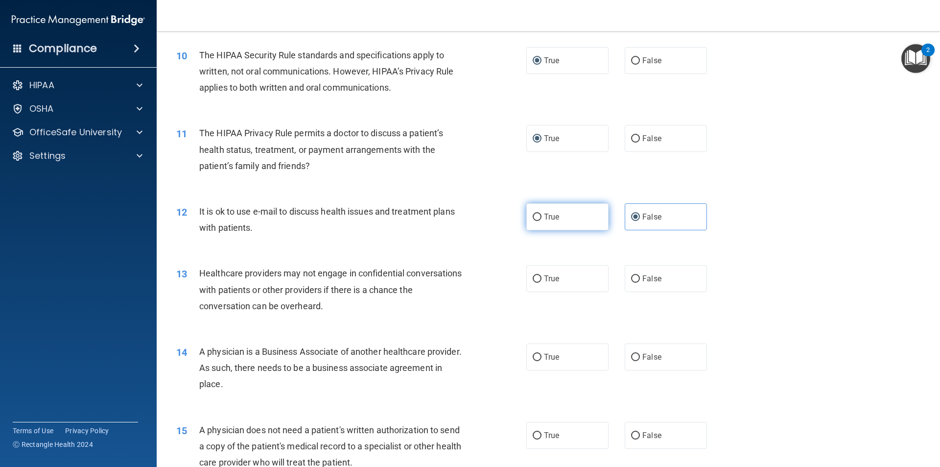
radio input "true"
radio input "false"
click at [634, 280] on input "False" at bounding box center [635, 278] width 9 height 7
radio input "true"
click at [632, 356] on input "False" at bounding box center [635, 356] width 9 height 7
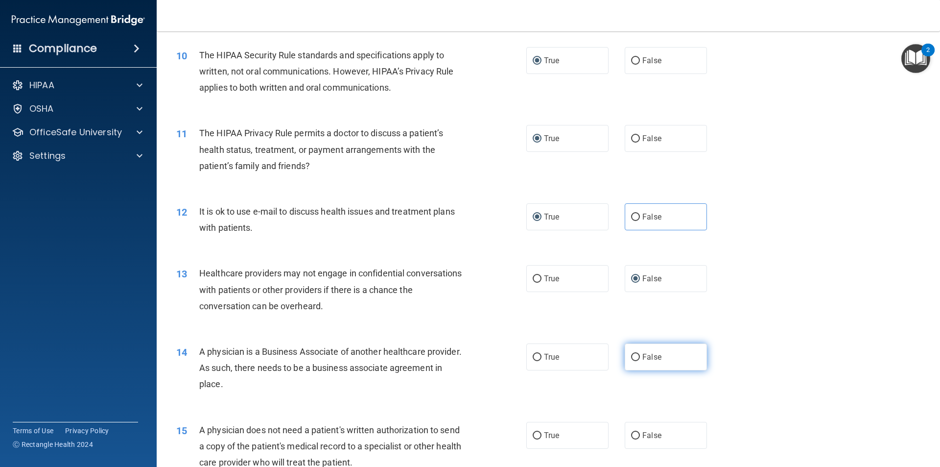
radio input "true"
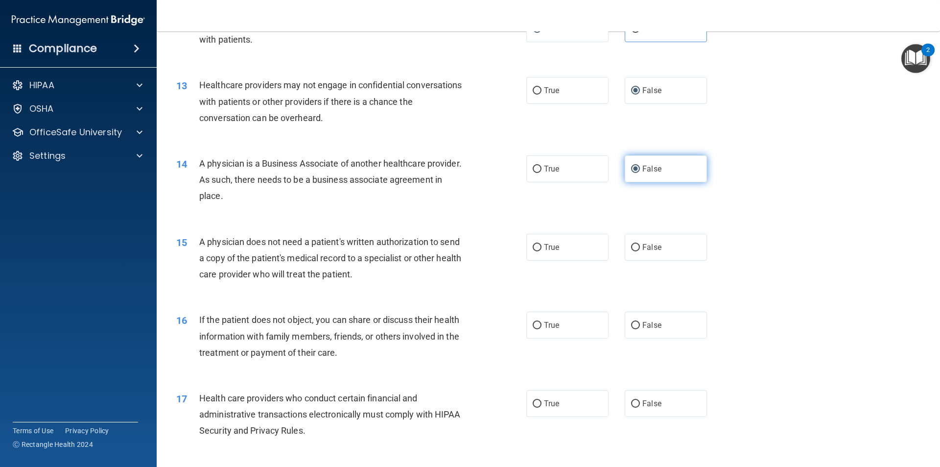
scroll to position [881, 0]
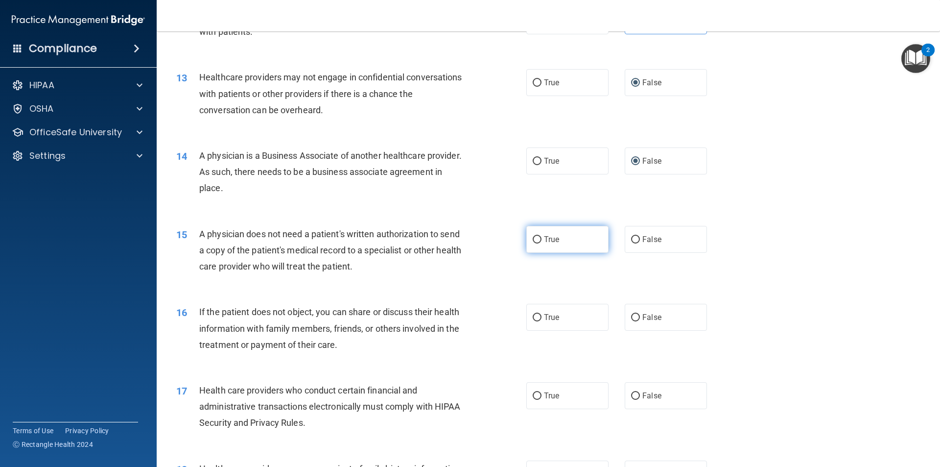
click at [533, 239] on input "True" at bounding box center [537, 239] width 9 height 7
radio input "true"
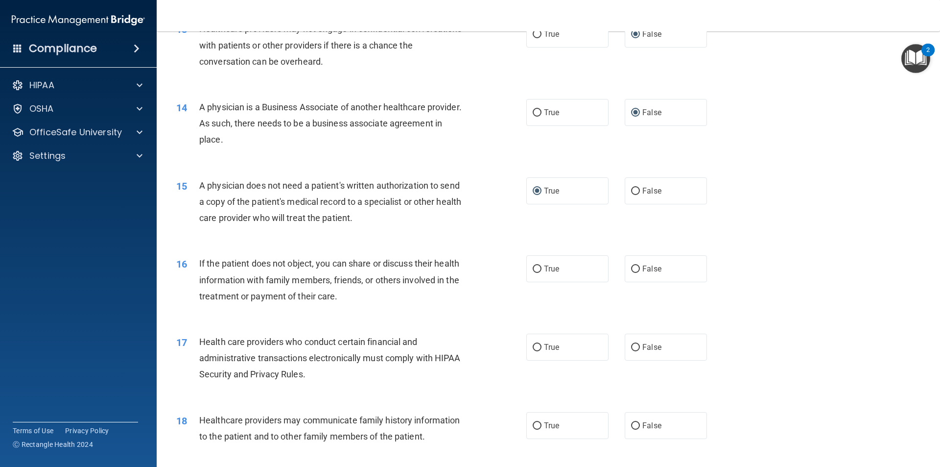
scroll to position [930, 0]
click at [533, 268] on input "True" at bounding box center [537, 268] width 9 height 7
radio input "true"
click at [533, 347] on input "True" at bounding box center [537, 346] width 9 height 7
radio input "true"
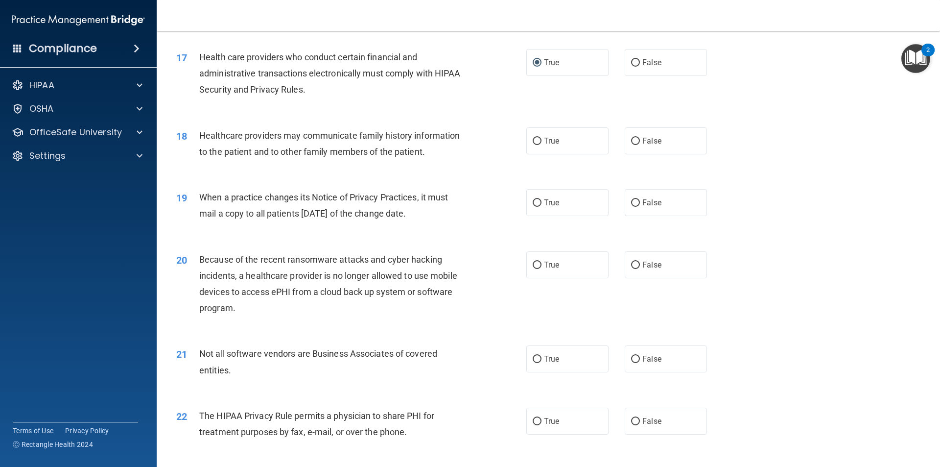
scroll to position [1273, 0]
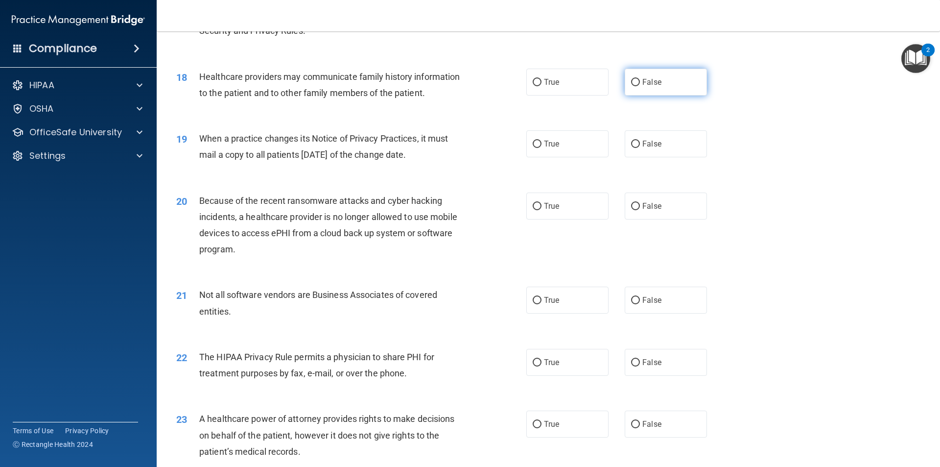
click at [634, 81] on input "False" at bounding box center [635, 82] width 9 height 7
radio input "true"
click at [631, 144] on input "False" at bounding box center [635, 143] width 9 height 7
radio input "true"
click at [631, 207] on input "False" at bounding box center [635, 206] width 9 height 7
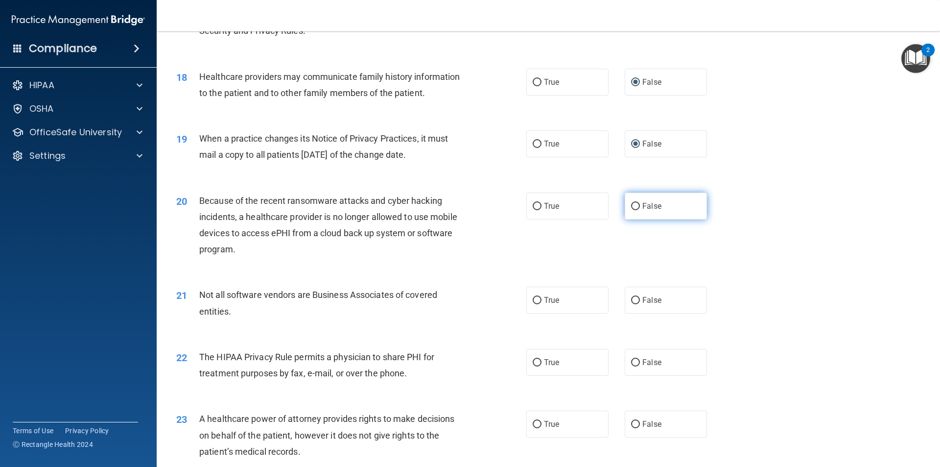
radio input "true"
click at [533, 298] on input "True" at bounding box center [537, 300] width 9 height 7
radio input "true"
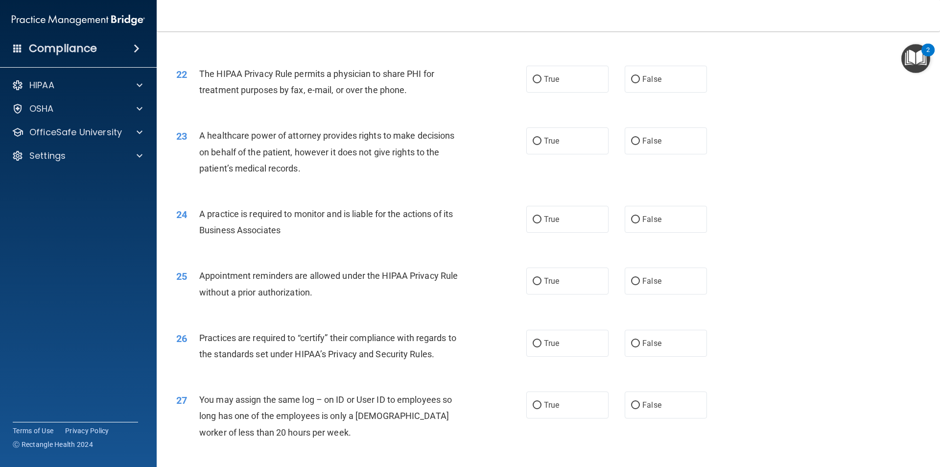
scroll to position [1567, 0]
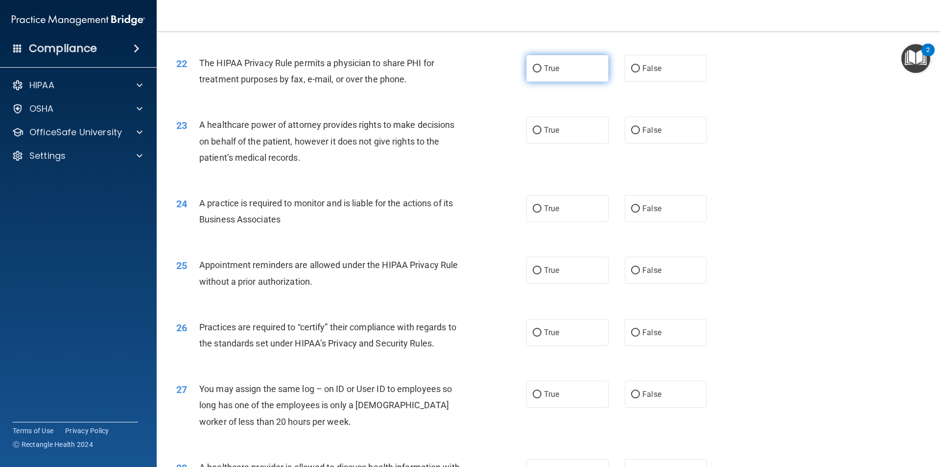
click at [534, 68] on input "True" at bounding box center [537, 68] width 9 height 7
radio input "true"
click at [631, 131] on input "False" at bounding box center [635, 130] width 9 height 7
radio input "true"
click at [631, 208] on input "False" at bounding box center [635, 208] width 9 height 7
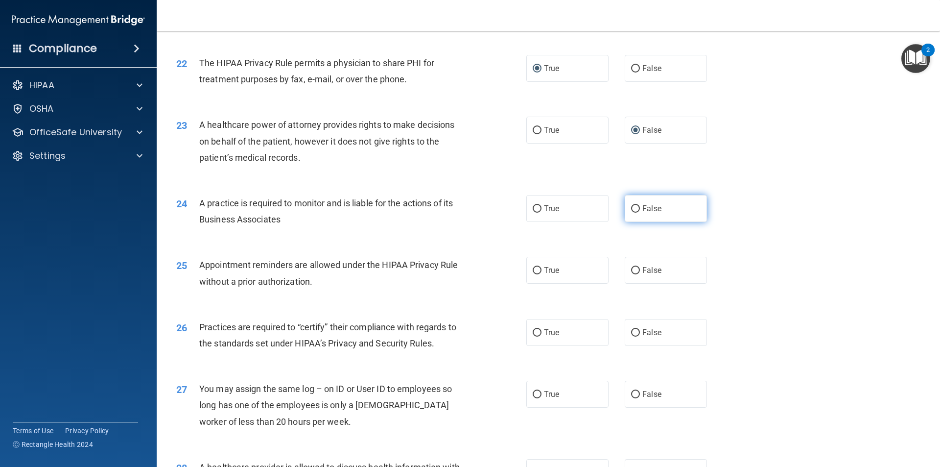
radio input "true"
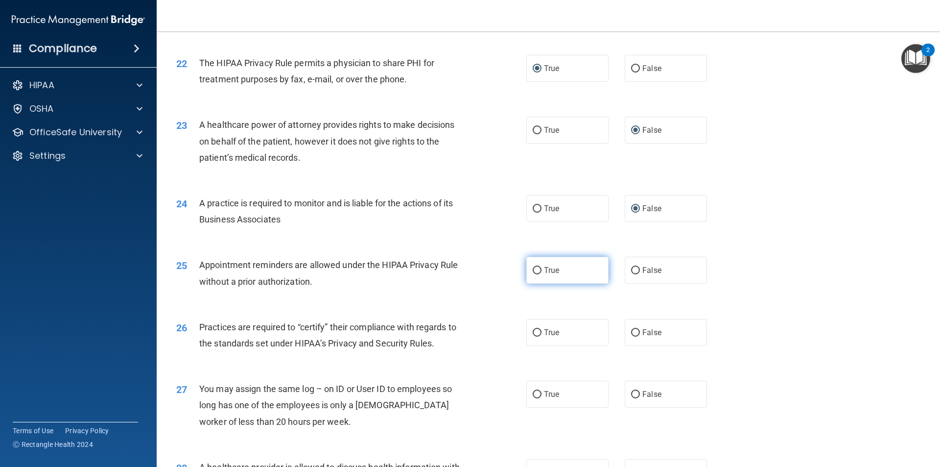
click at [533, 270] on input "True" at bounding box center [537, 270] width 9 height 7
radio input "true"
click at [633, 334] on input "False" at bounding box center [635, 332] width 9 height 7
radio input "true"
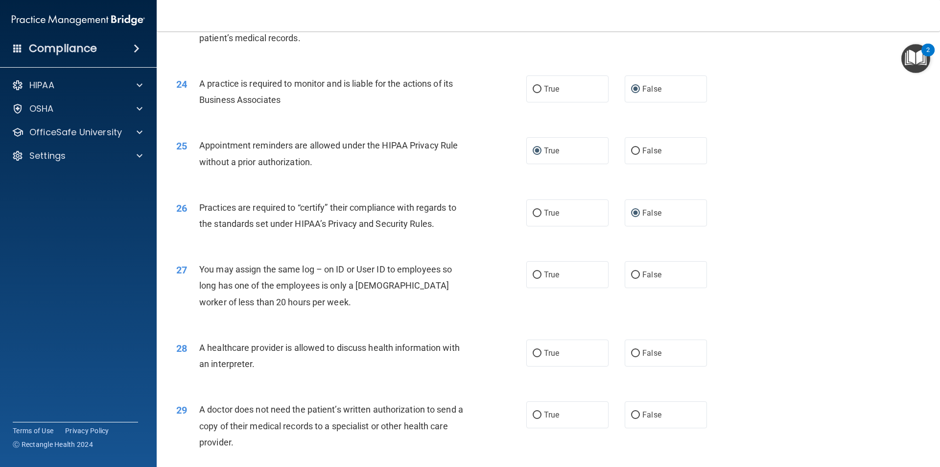
scroll to position [1713, 0]
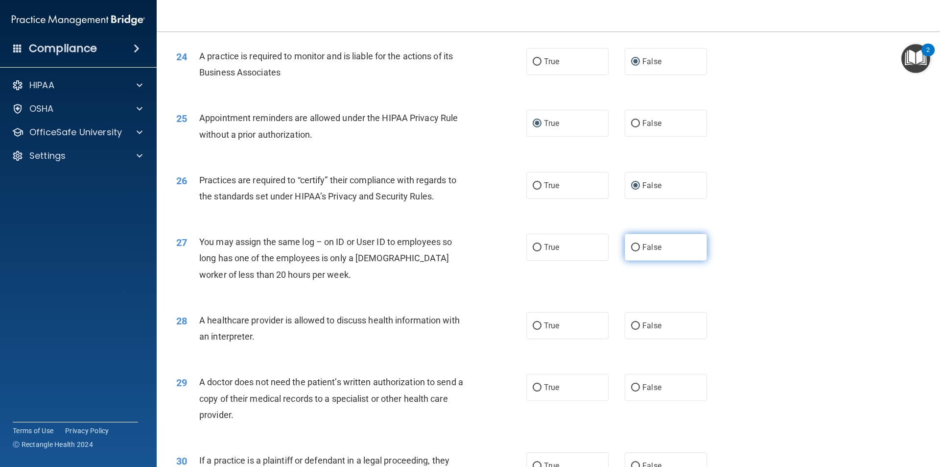
click at [631, 249] on input "False" at bounding box center [635, 247] width 9 height 7
radio input "true"
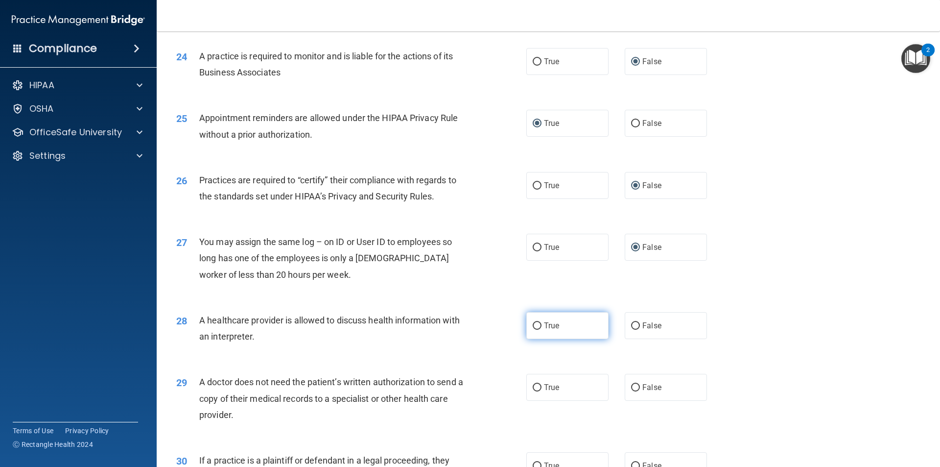
click at [534, 325] on input "True" at bounding box center [537, 325] width 9 height 7
radio input "true"
click at [533, 389] on input "True" at bounding box center [537, 387] width 9 height 7
radio input "true"
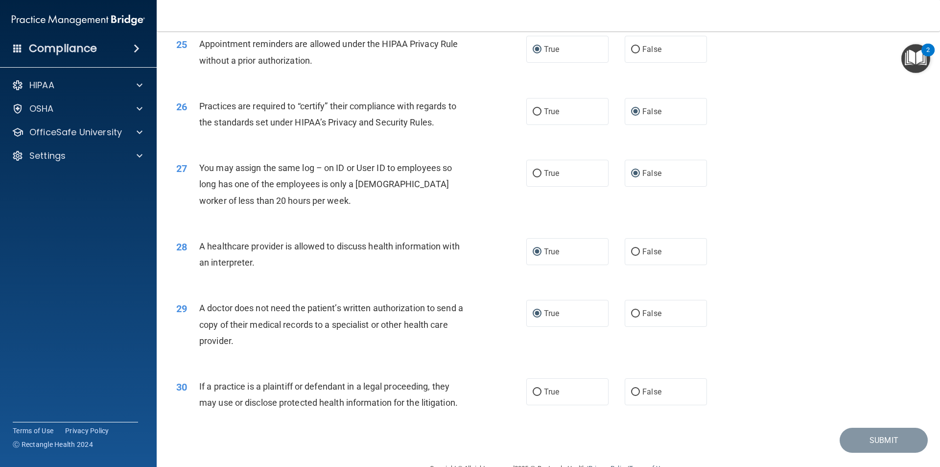
scroll to position [1811, 0]
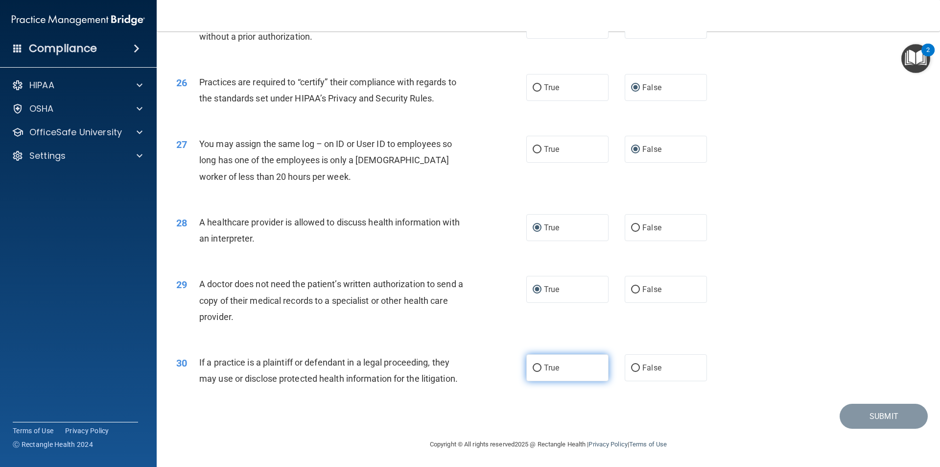
click at [534, 369] on input "True" at bounding box center [537, 367] width 9 height 7
radio input "true"
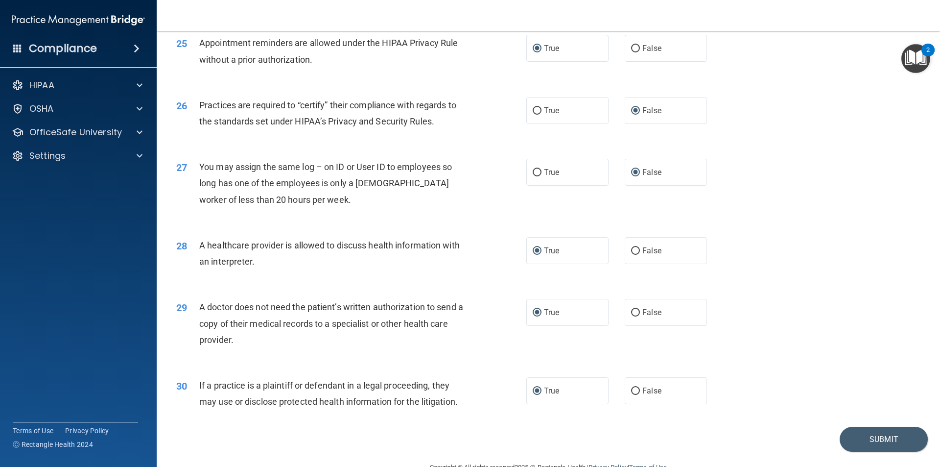
scroll to position [1812, 0]
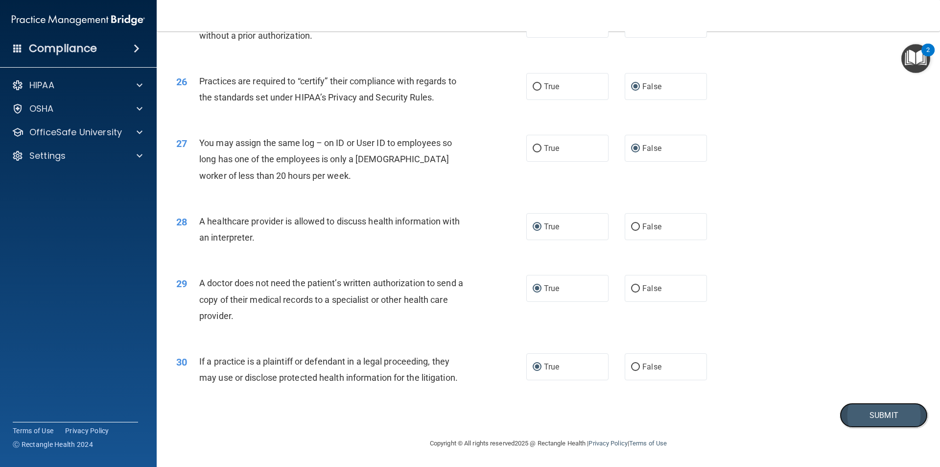
click at [860, 421] on button "Submit" at bounding box center [884, 414] width 88 height 25
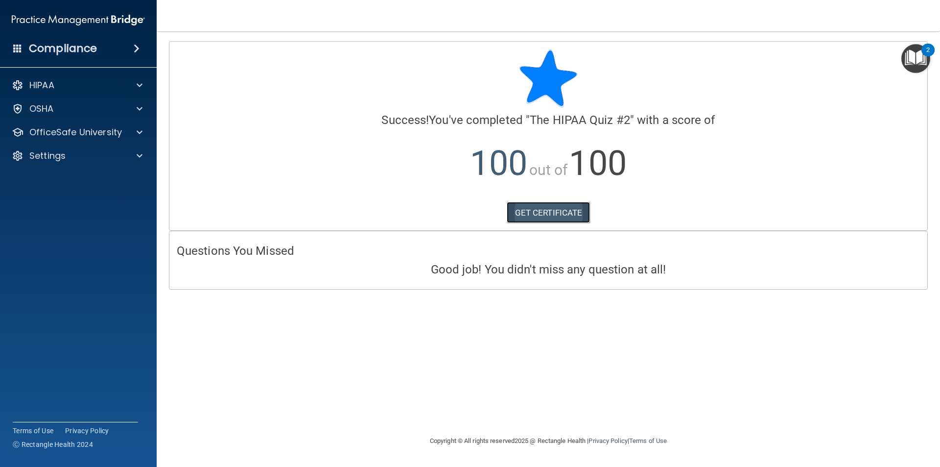
click at [525, 214] on link "GET CERTIFICATE" at bounding box center [549, 213] width 84 height 22
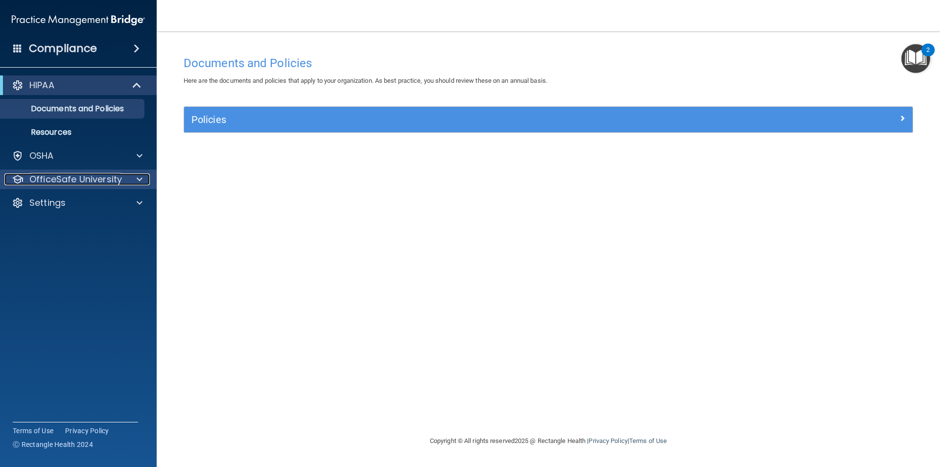
click at [135, 179] on div at bounding box center [138, 179] width 24 height 12
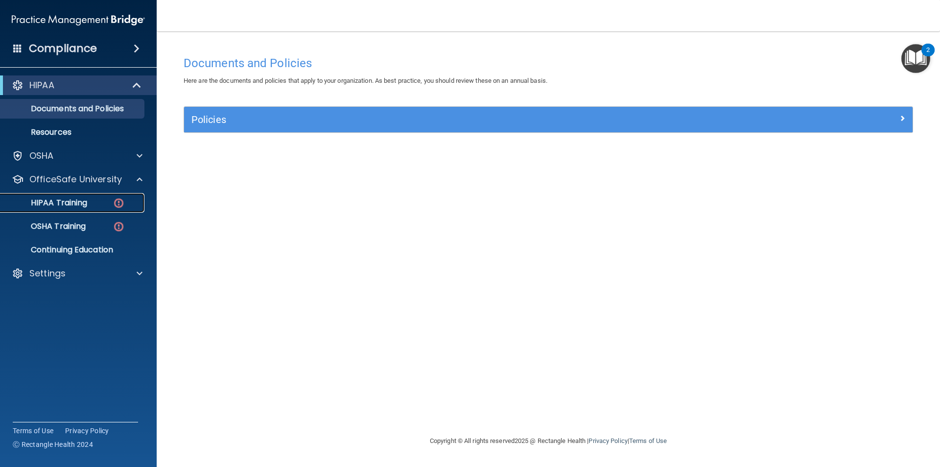
click at [117, 204] on img at bounding box center [119, 203] width 12 height 12
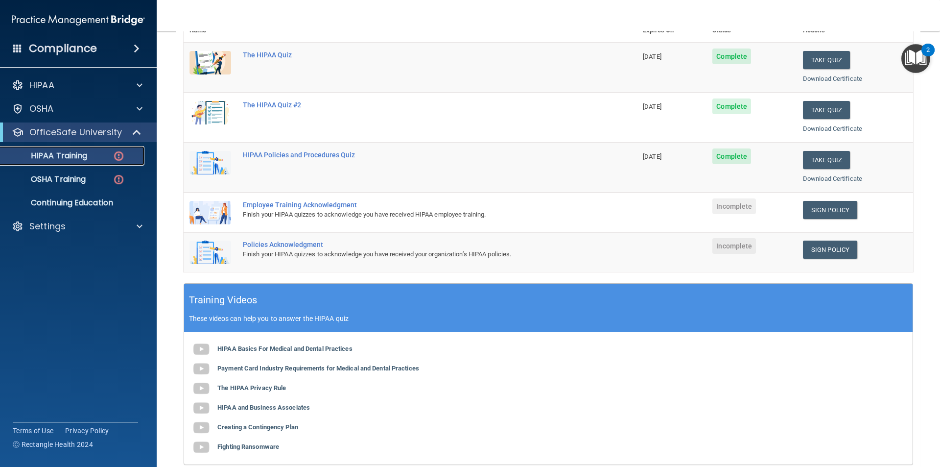
scroll to position [147, 0]
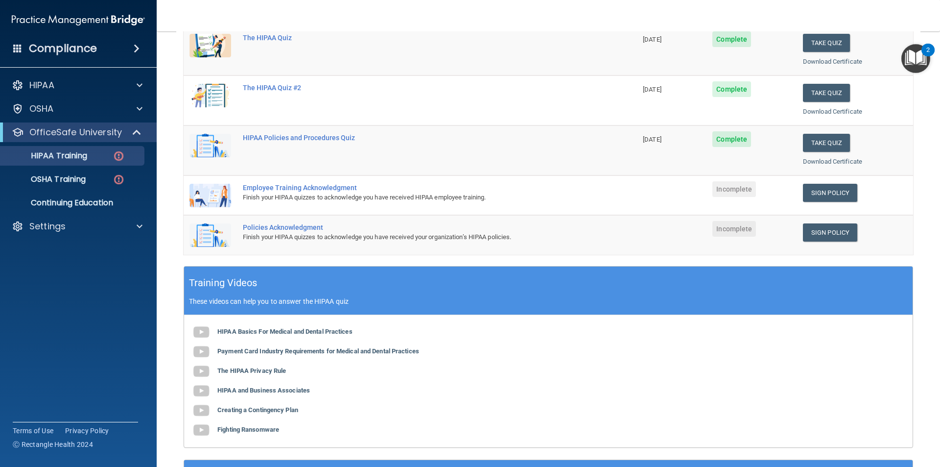
click at [271, 185] on div "Employee Training Acknowledgment" at bounding box center [415, 188] width 345 height 8
click at [273, 193] on div "Finish your HIPAA quizzes to acknowledge you have received HIPAA employee train…" at bounding box center [415, 197] width 345 height 12
click at [844, 191] on link "Sign Policy" at bounding box center [830, 193] width 54 height 18
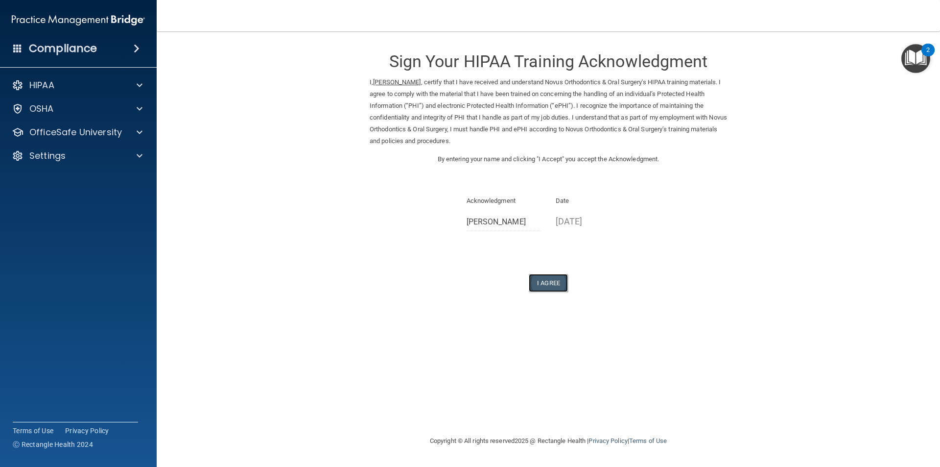
click at [550, 285] on button "I Agree" at bounding box center [548, 283] width 39 height 18
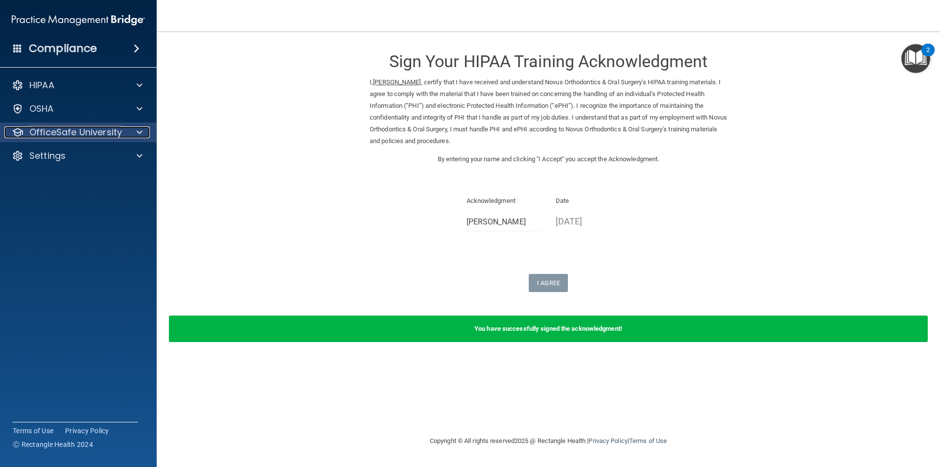
click at [99, 129] on p "OfficeSafe University" at bounding box center [75, 132] width 93 height 12
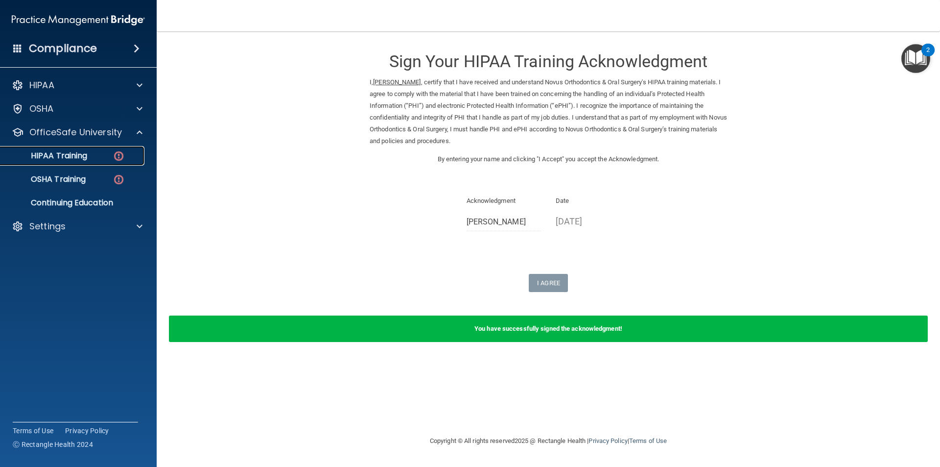
click at [89, 152] on div "HIPAA Training" at bounding box center [73, 156] width 134 height 10
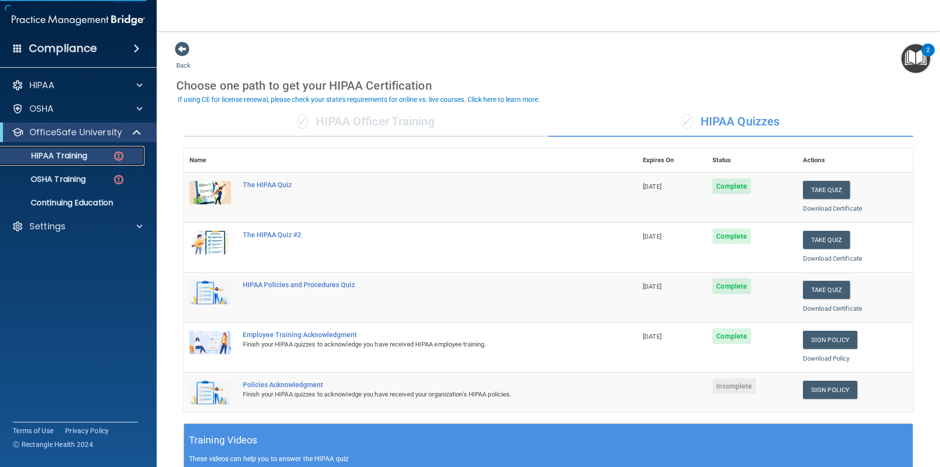
scroll to position [98, 0]
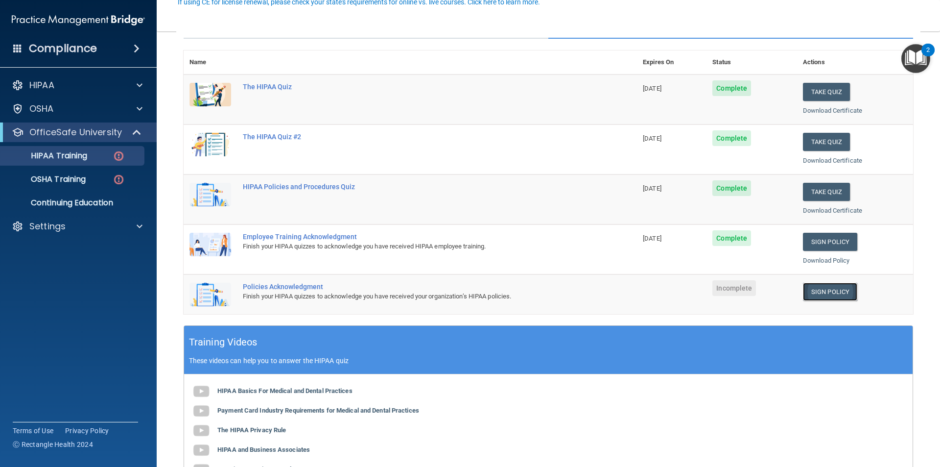
click at [809, 293] on link "Sign Policy" at bounding box center [830, 291] width 54 height 18
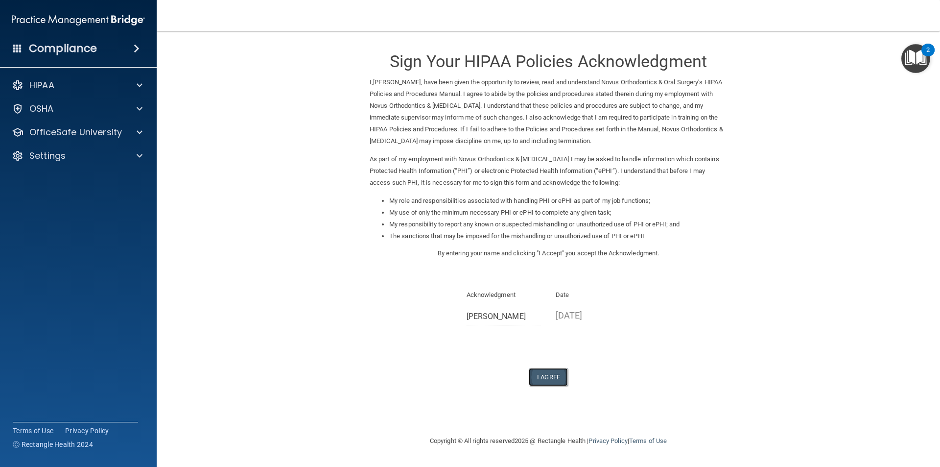
click at [562, 376] on button "I Agree" at bounding box center [548, 377] width 39 height 18
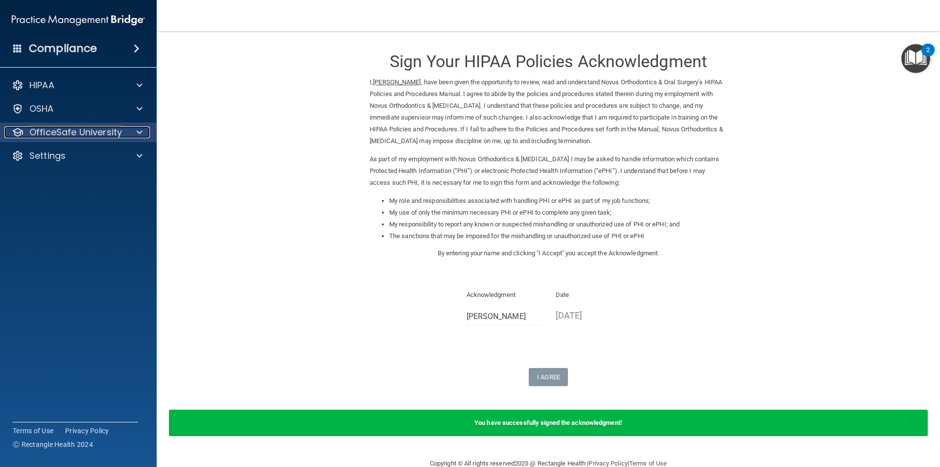
click at [141, 133] on span at bounding box center [140, 132] width 6 height 12
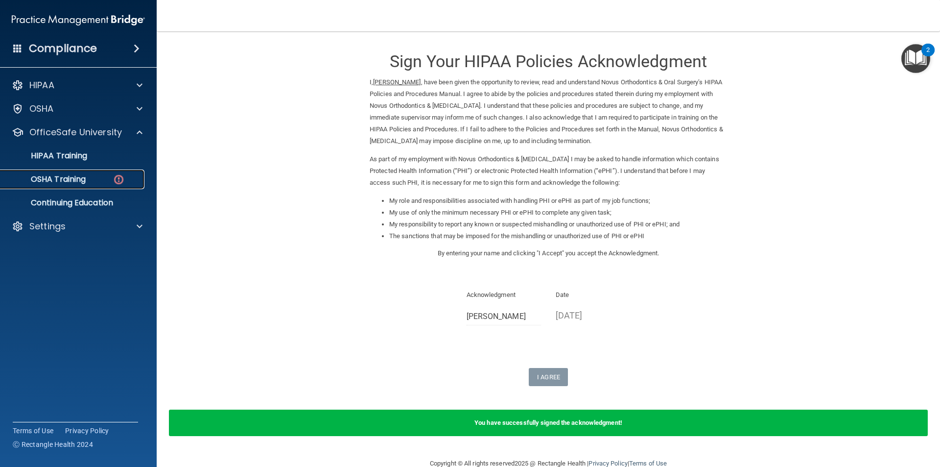
click at [107, 184] on div "OSHA Training" at bounding box center [73, 179] width 134 height 10
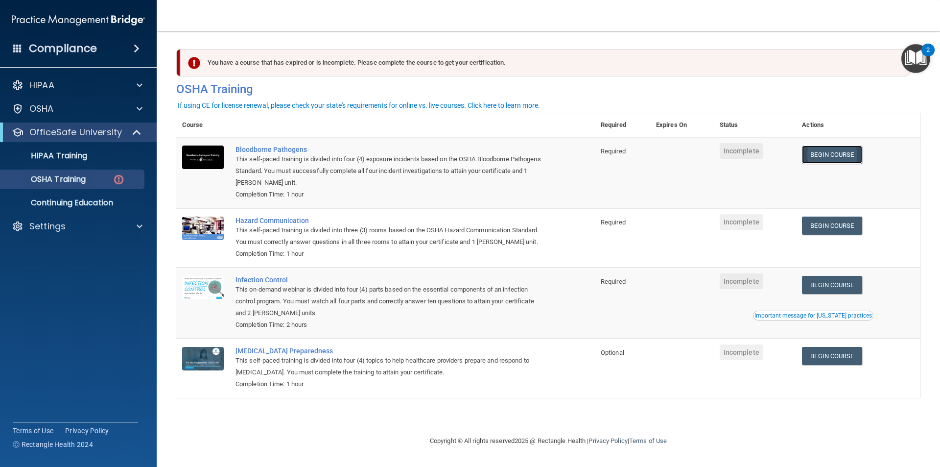
click at [830, 156] on link "Begin Course" at bounding box center [832, 154] width 60 height 18
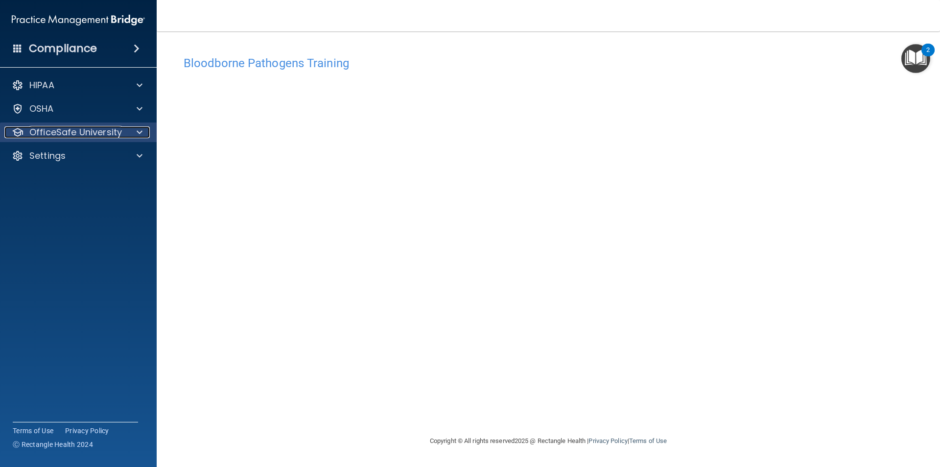
click at [128, 134] on div at bounding box center [138, 132] width 24 height 12
